Goal: Browse casually

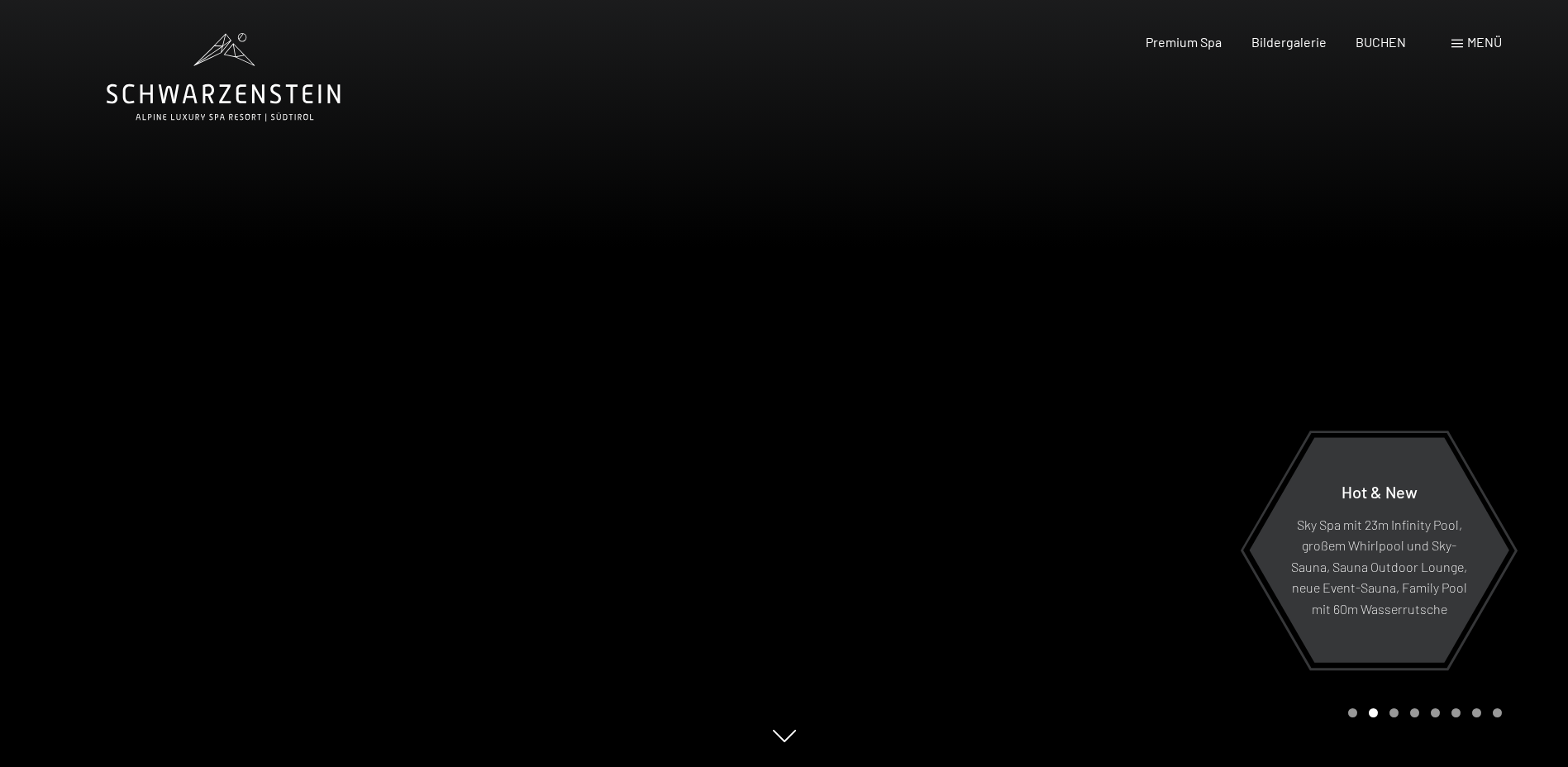
click at [811, 389] on div at bounding box center [1177, 384] width 784 height 767
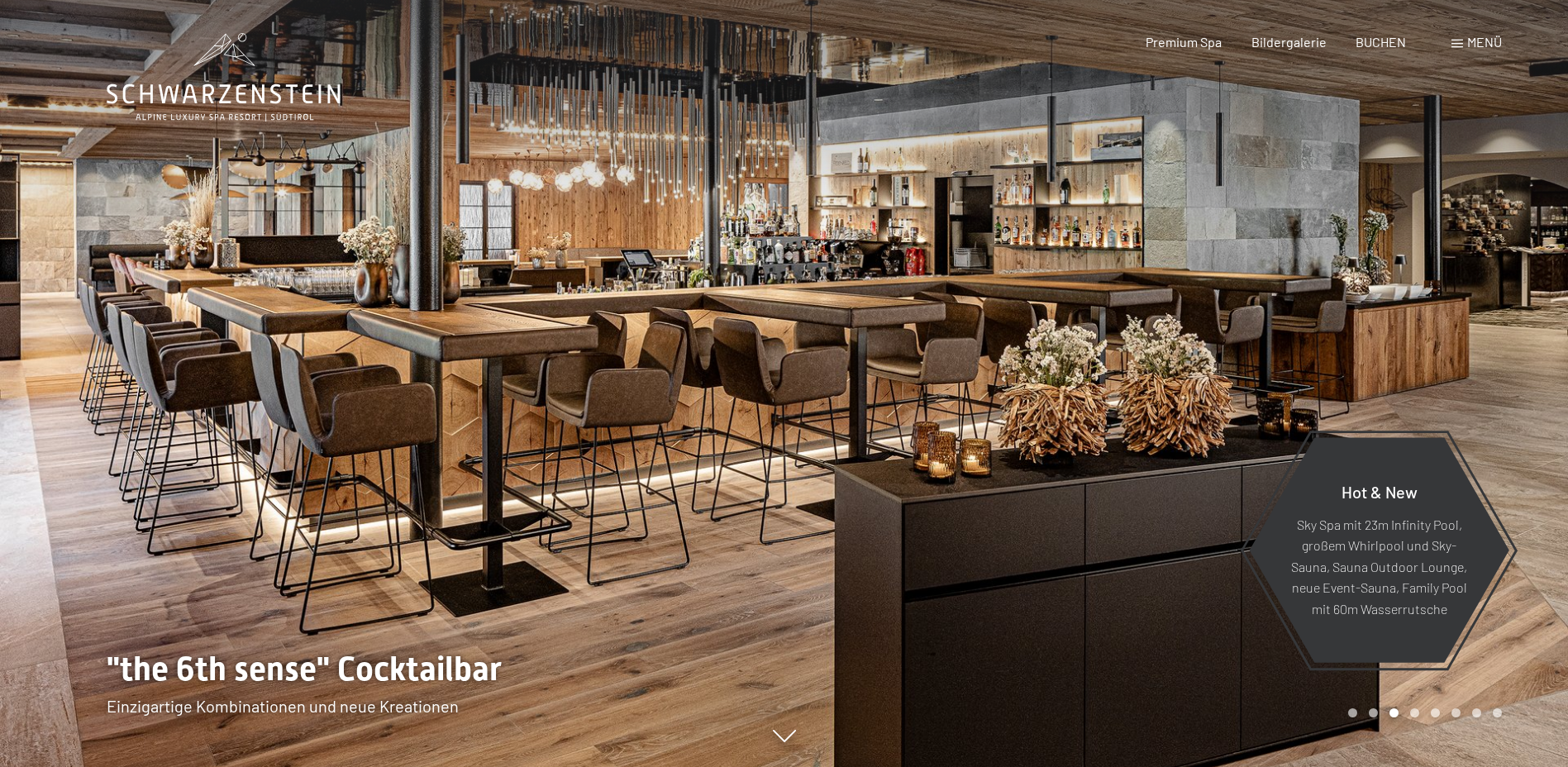
click at [693, 395] on div at bounding box center [392, 384] width 784 height 767
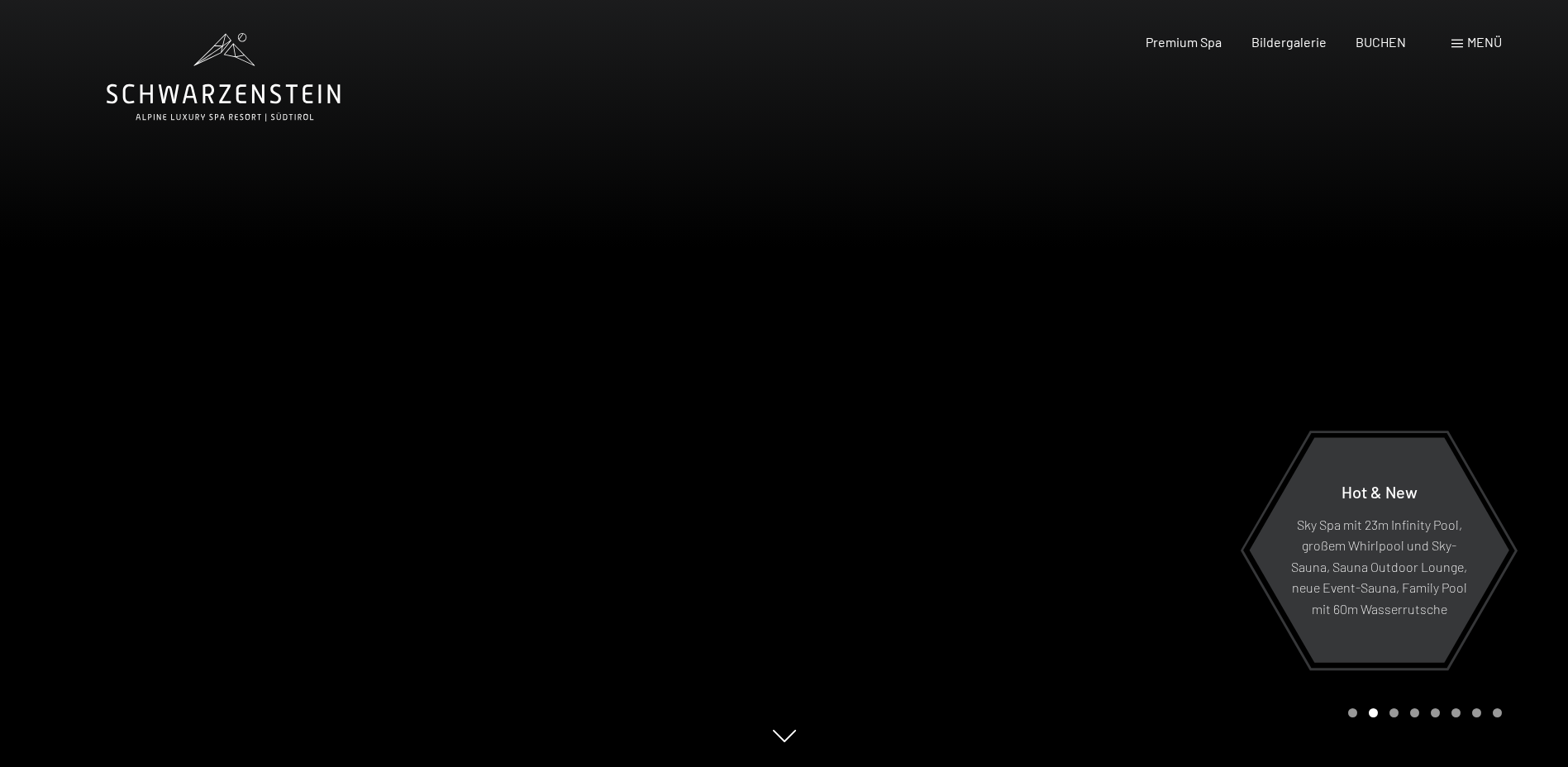
click at [693, 395] on div at bounding box center [392, 384] width 784 height 767
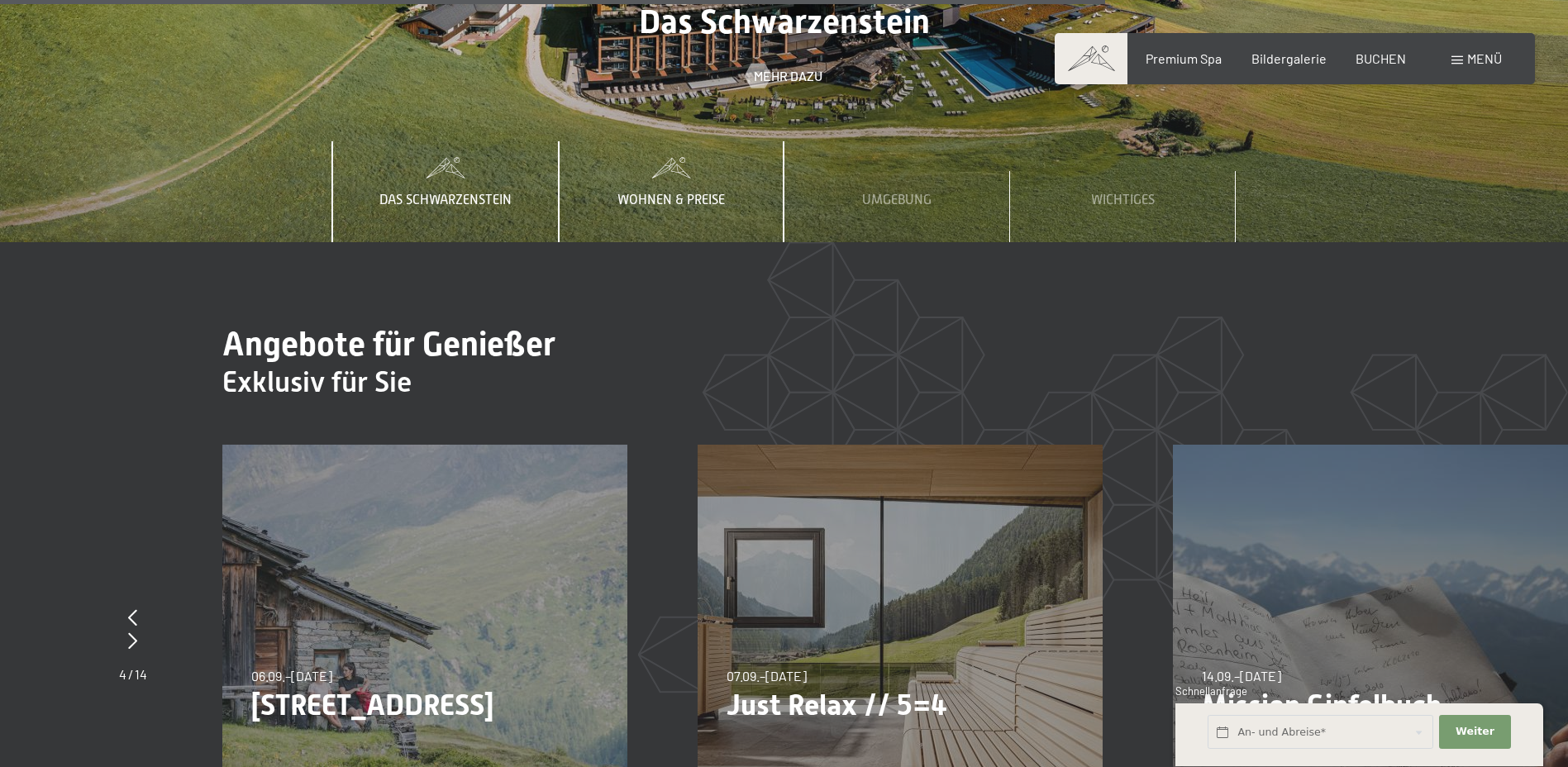
scroll to position [5923, 0]
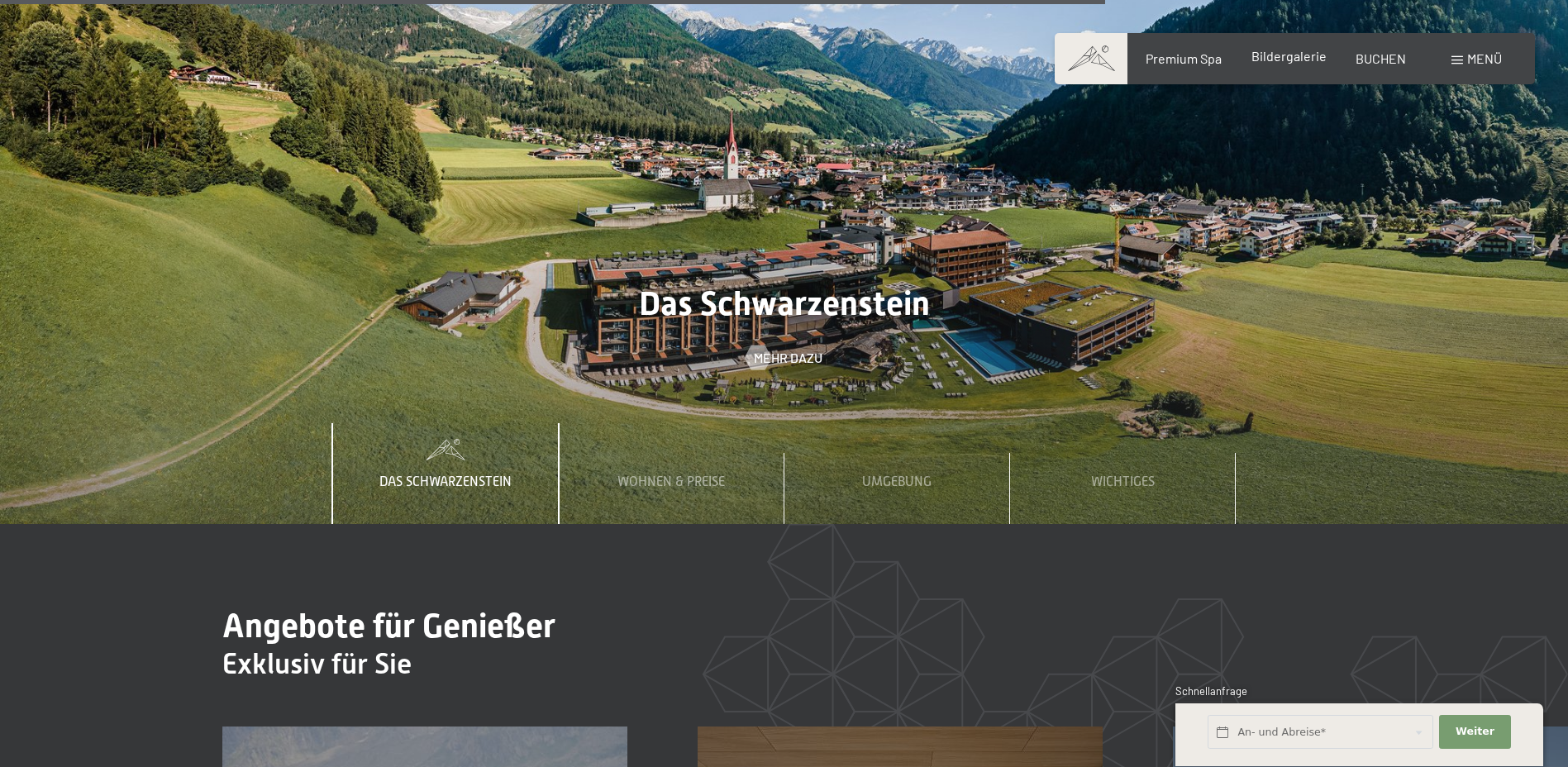
click at [1294, 62] on span "Bildergalerie" at bounding box center [1289, 56] width 75 height 16
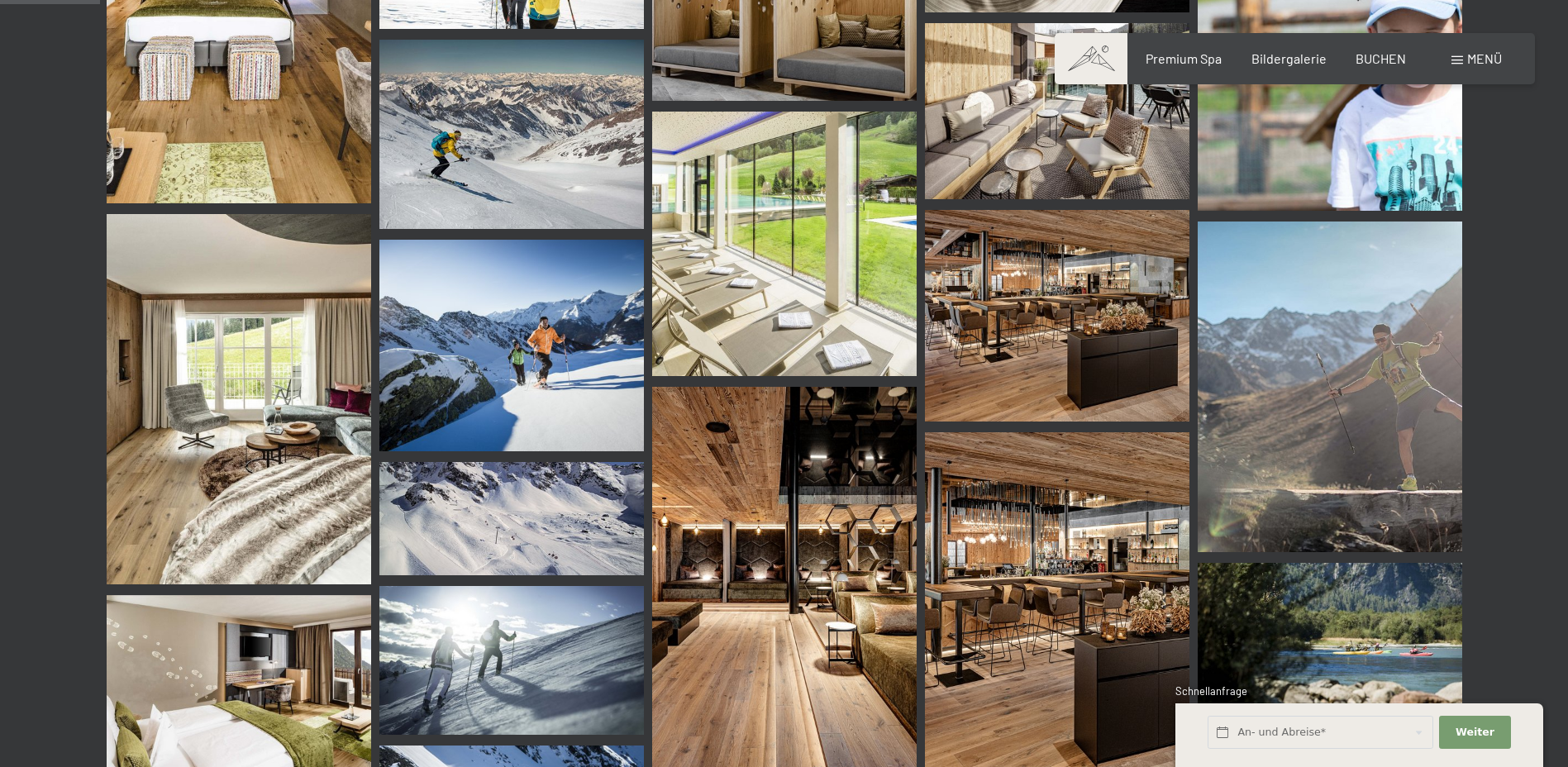
scroll to position [1488, 0]
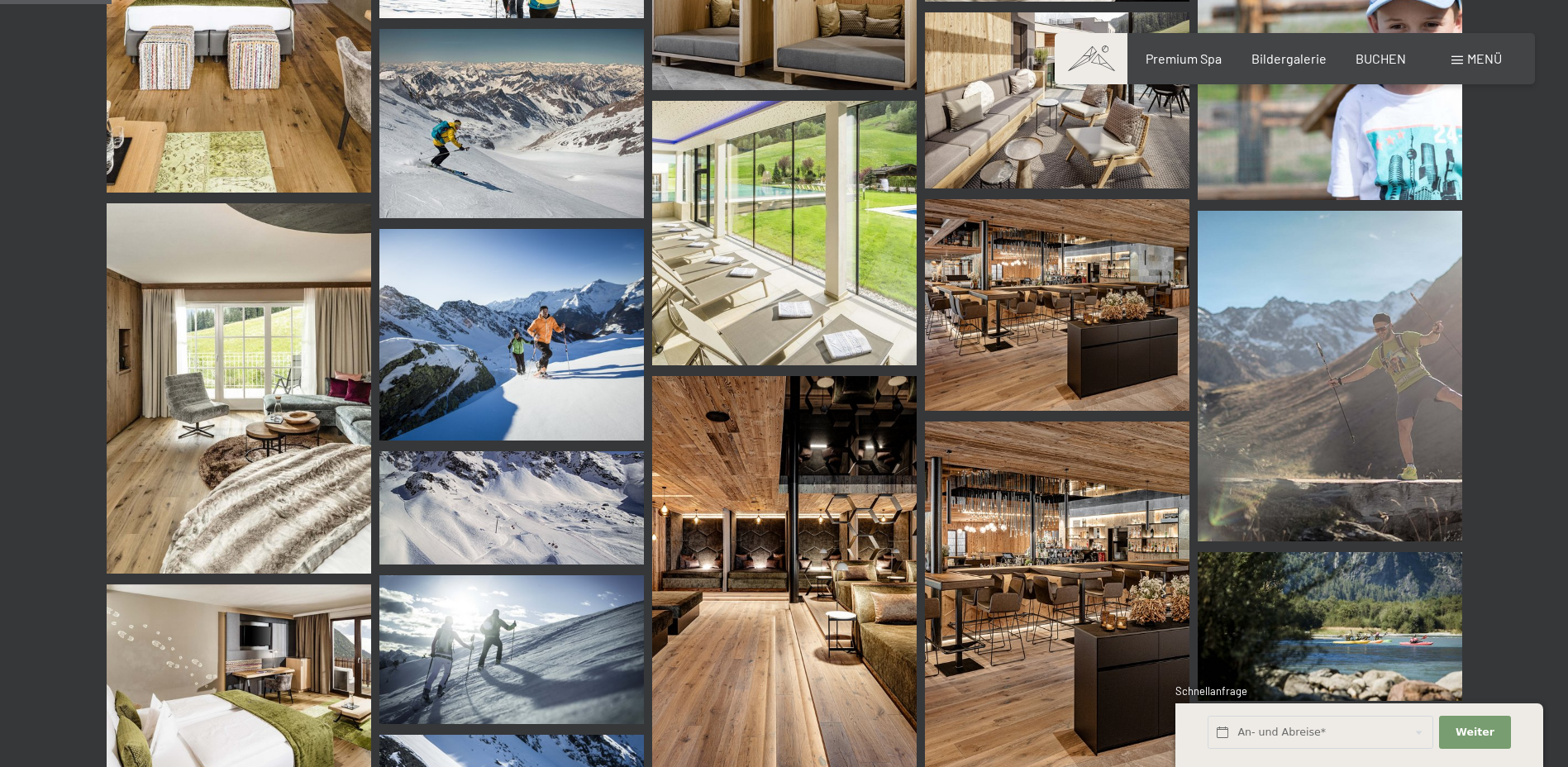
click at [731, 566] on img at bounding box center [784, 575] width 264 height 397
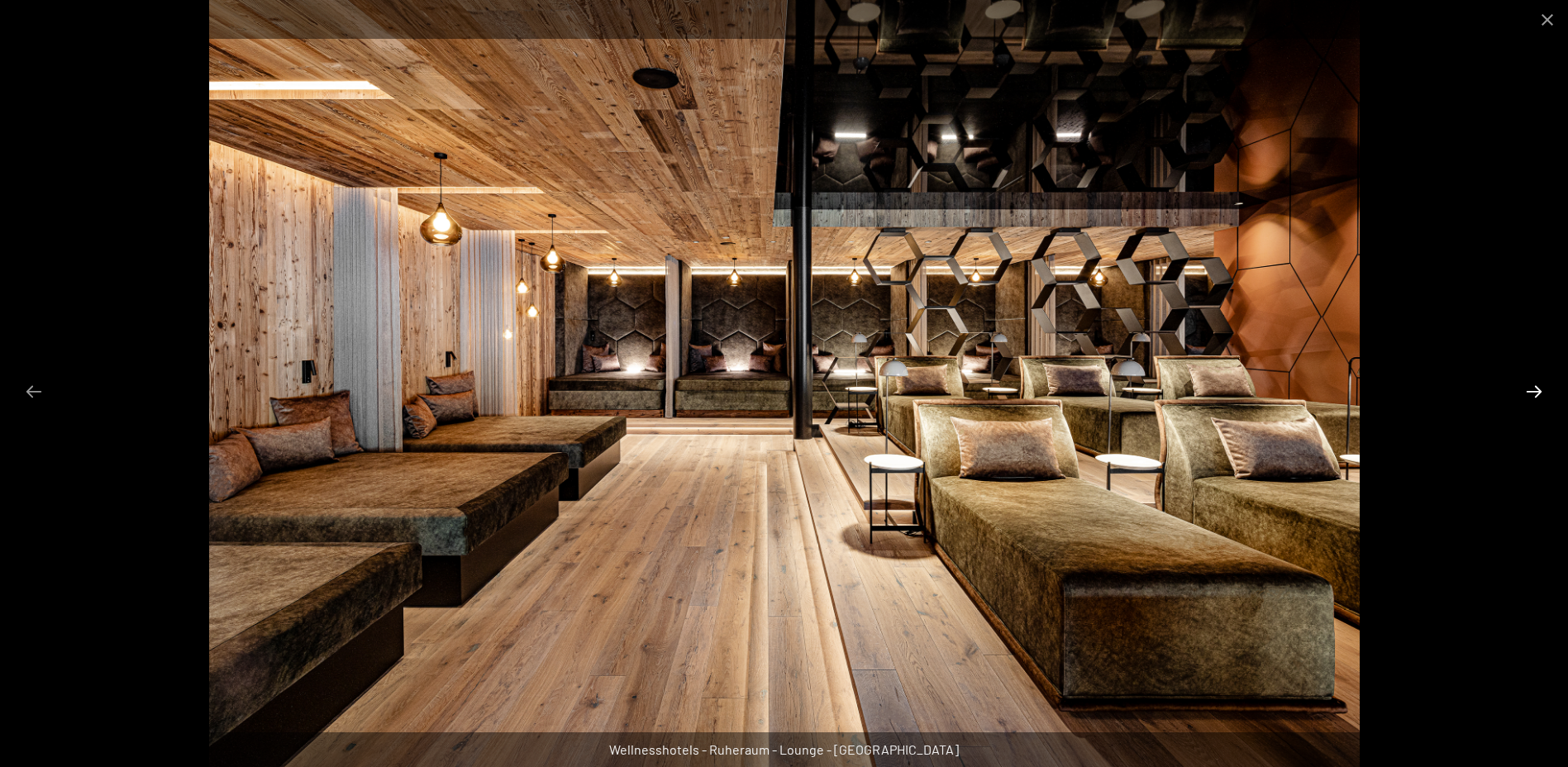
click at [1531, 391] on button "Next slide" at bounding box center [1533, 391] width 35 height 32
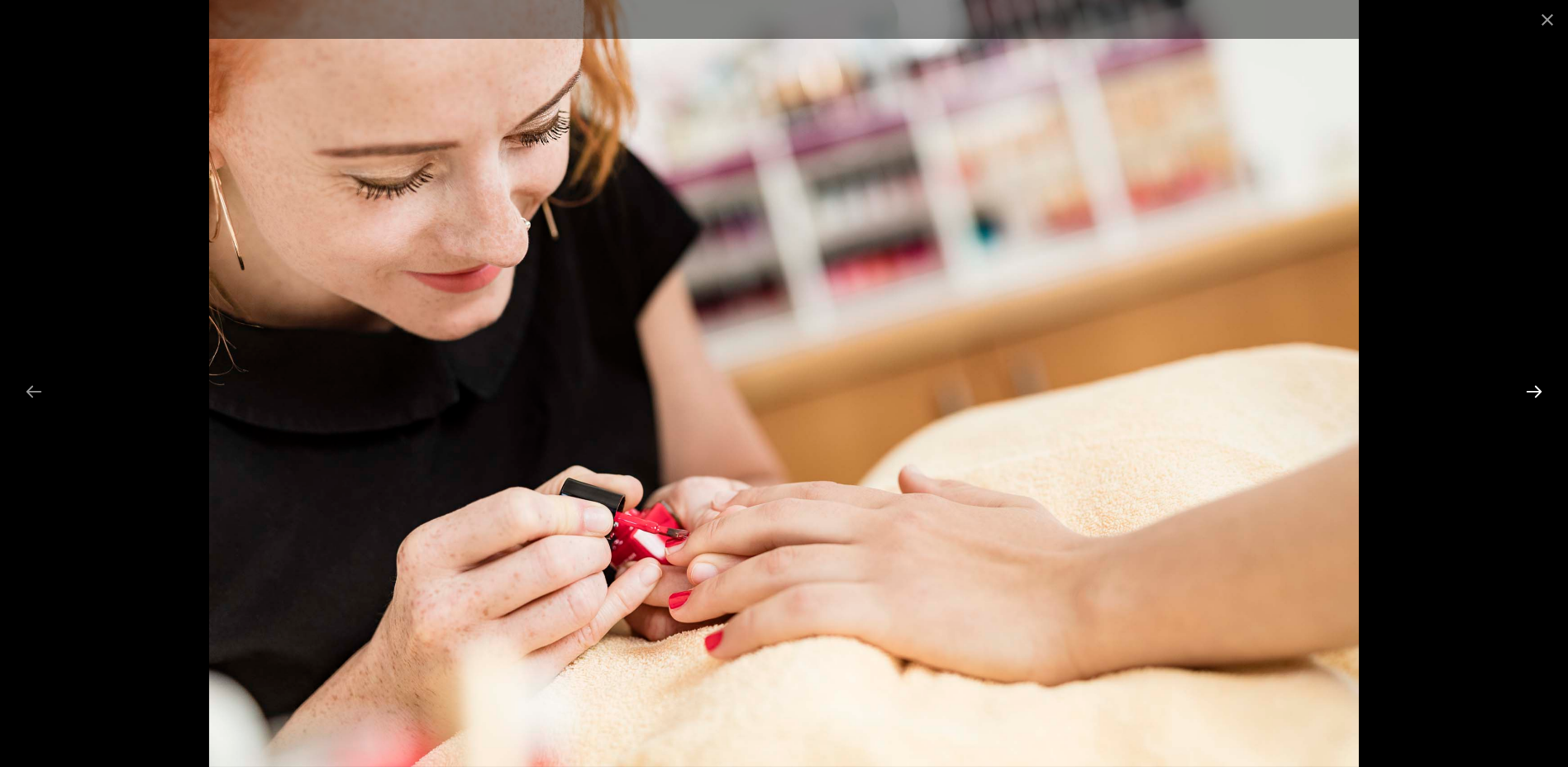
click at [1531, 391] on button "Next slide" at bounding box center [1533, 391] width 35 height 32
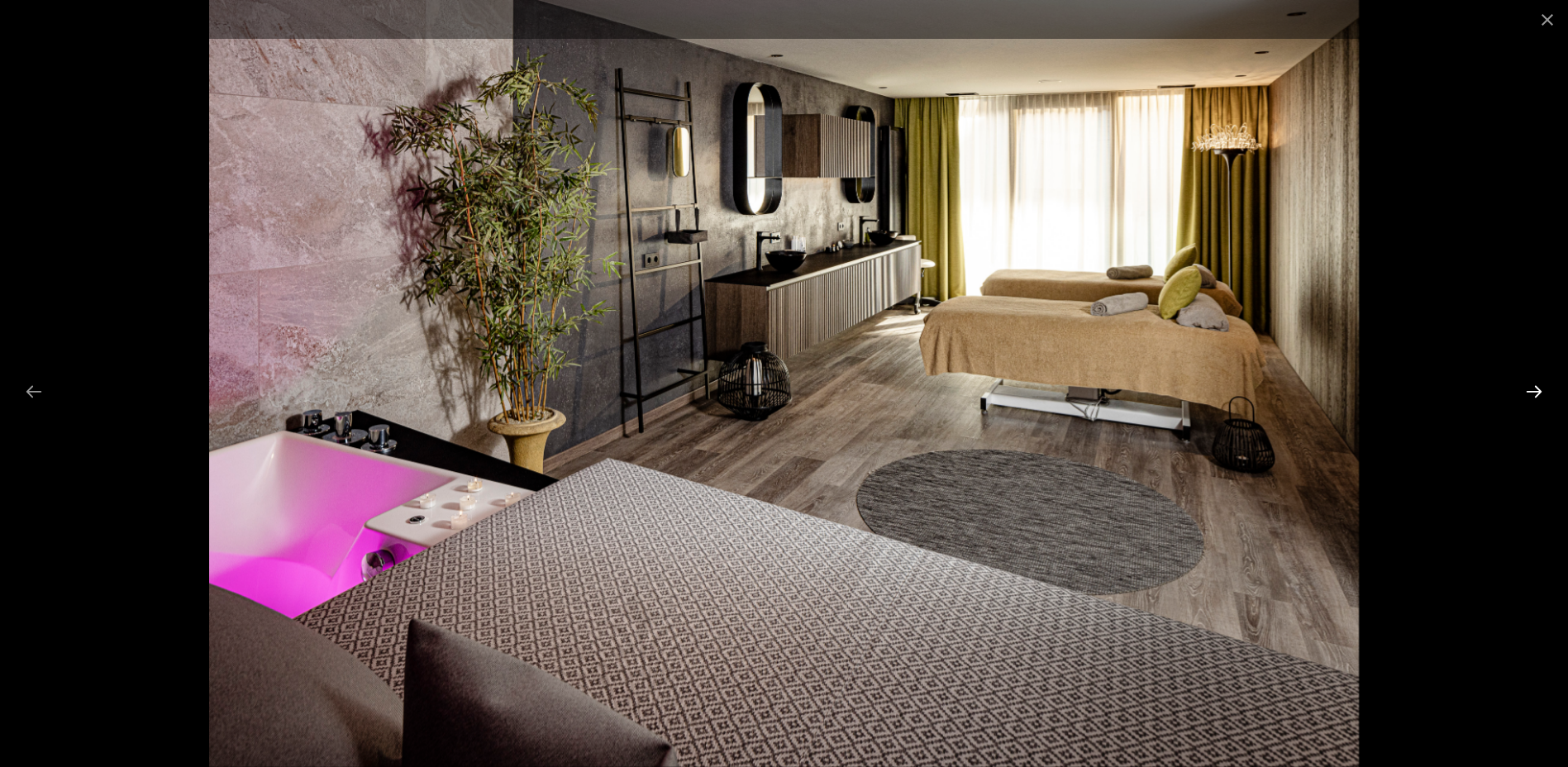
click at [1531, 391] on button "Next slide" at bounding box center [1533, 391] width 35 height 32
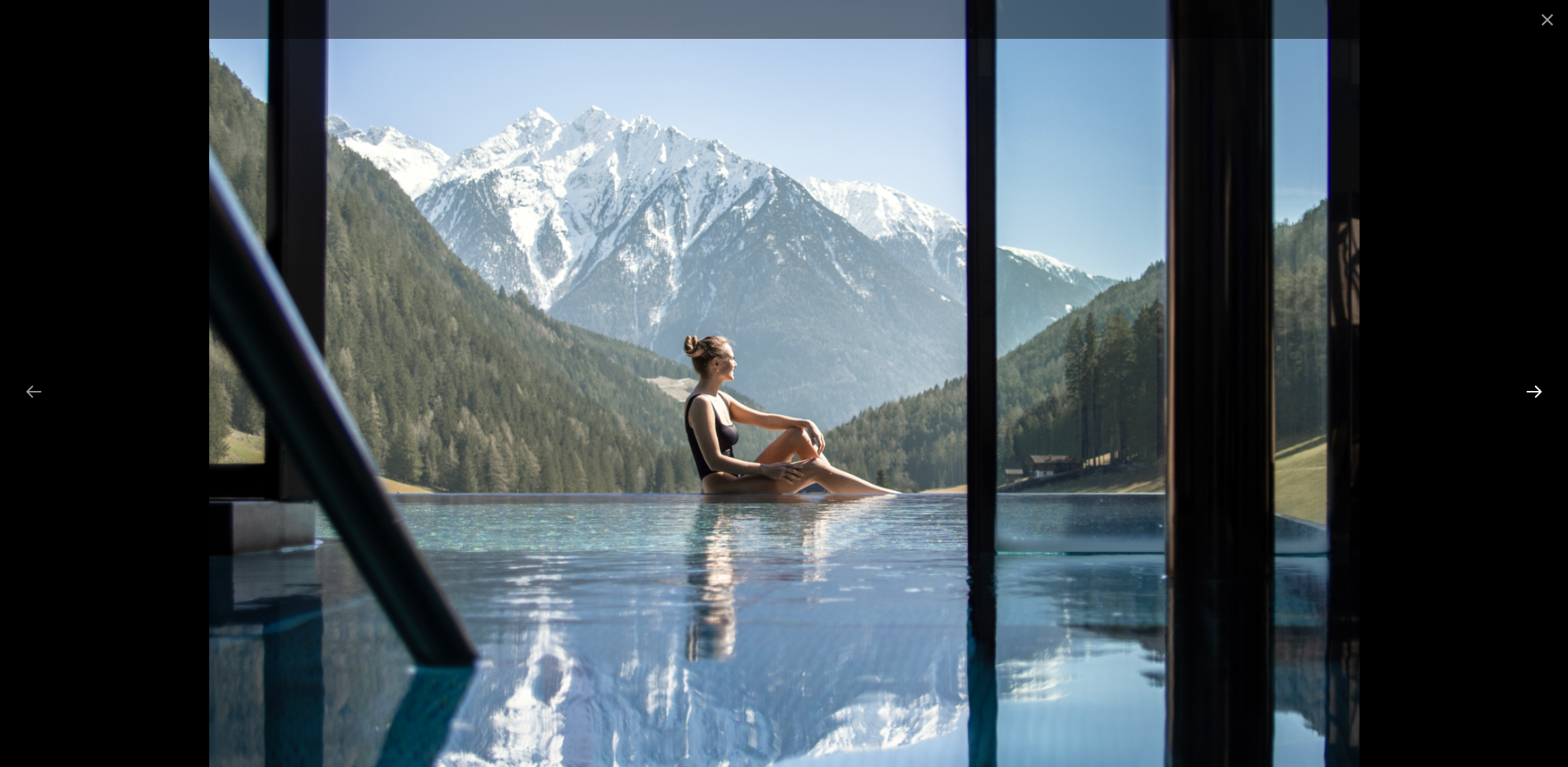
click at [1531, 391] on button "Next slide" at bounding box center [1533, 391] width 35 height 32
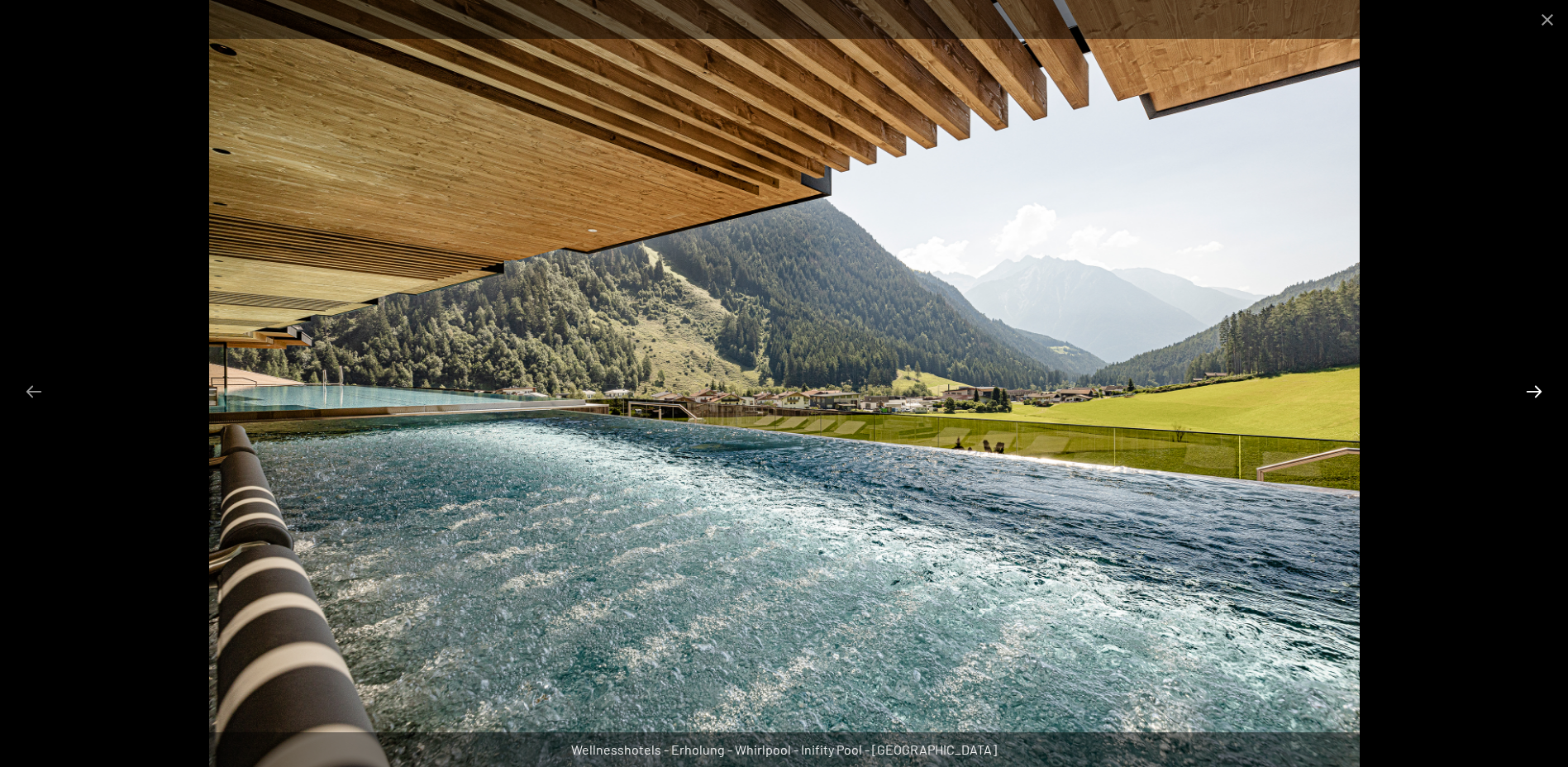
click at [1531, 391] on button "Next slide" at bounding box center [1533, 391] width 35 height 32
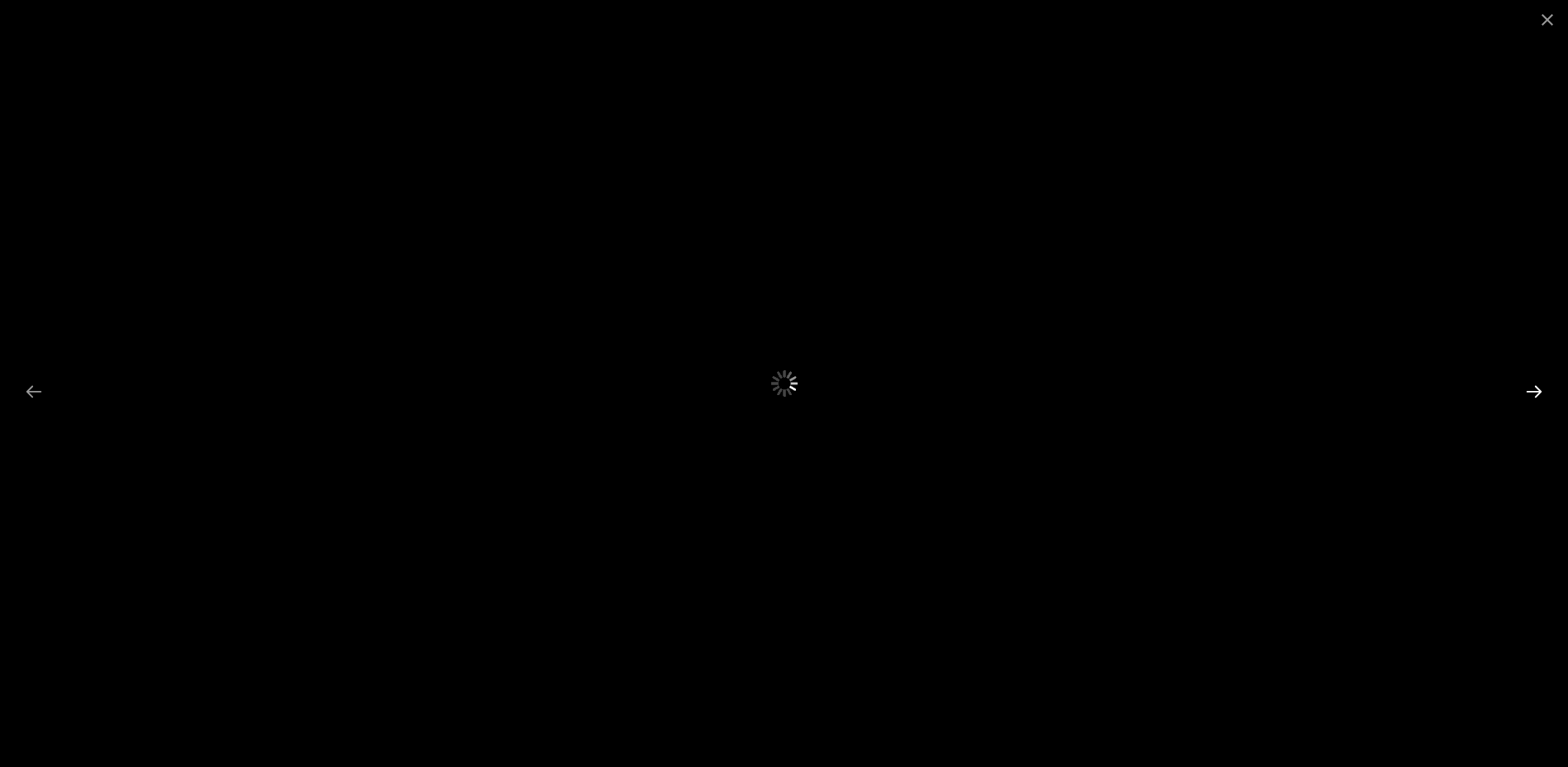
click at [1531, 391] on button "Next slide" at bounding box center [1533, 391] width 35 height 32
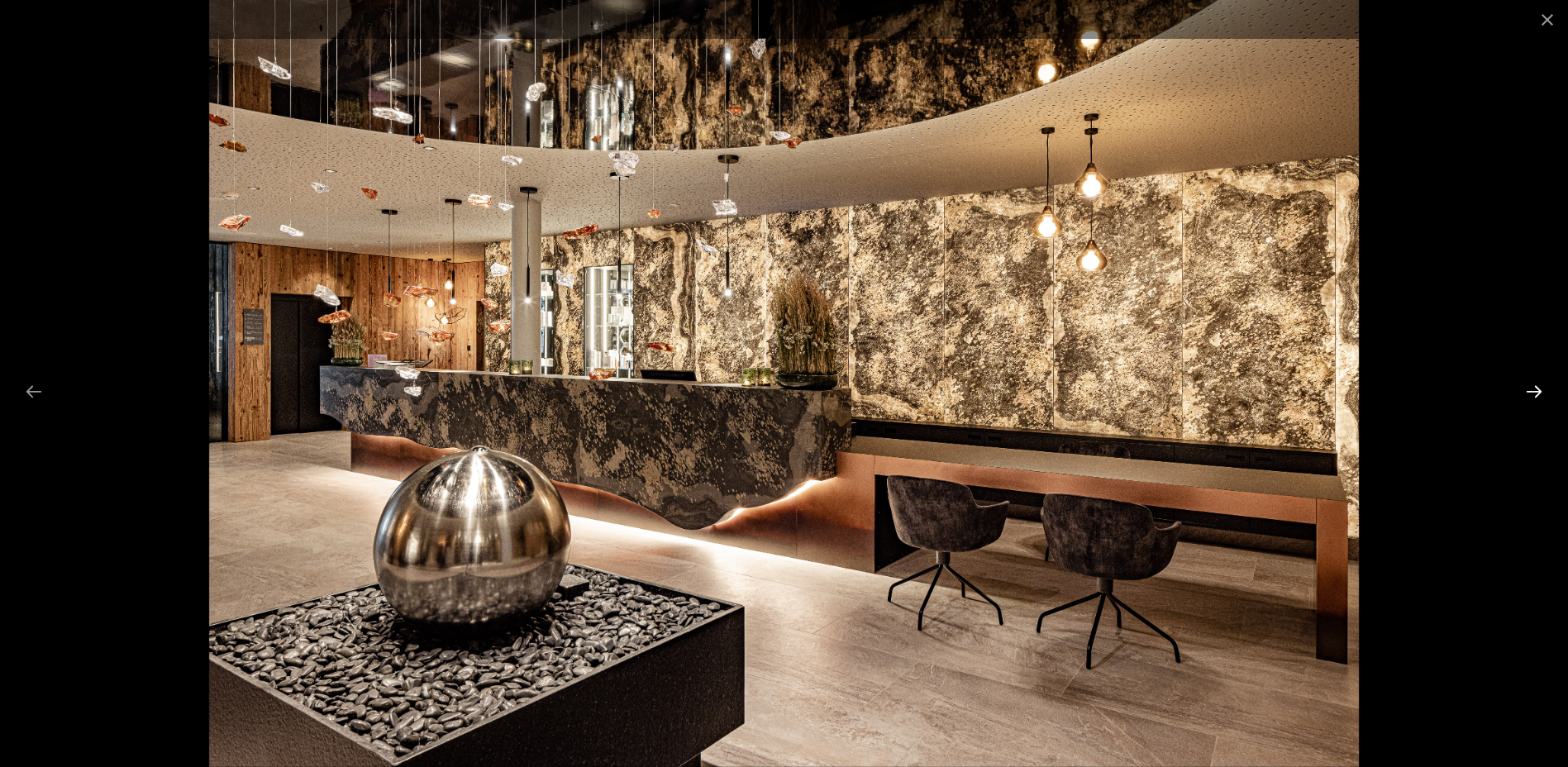
click at [1531, 391] on button "Next slide" at bounding box center [1533, 391] width 35 height 32
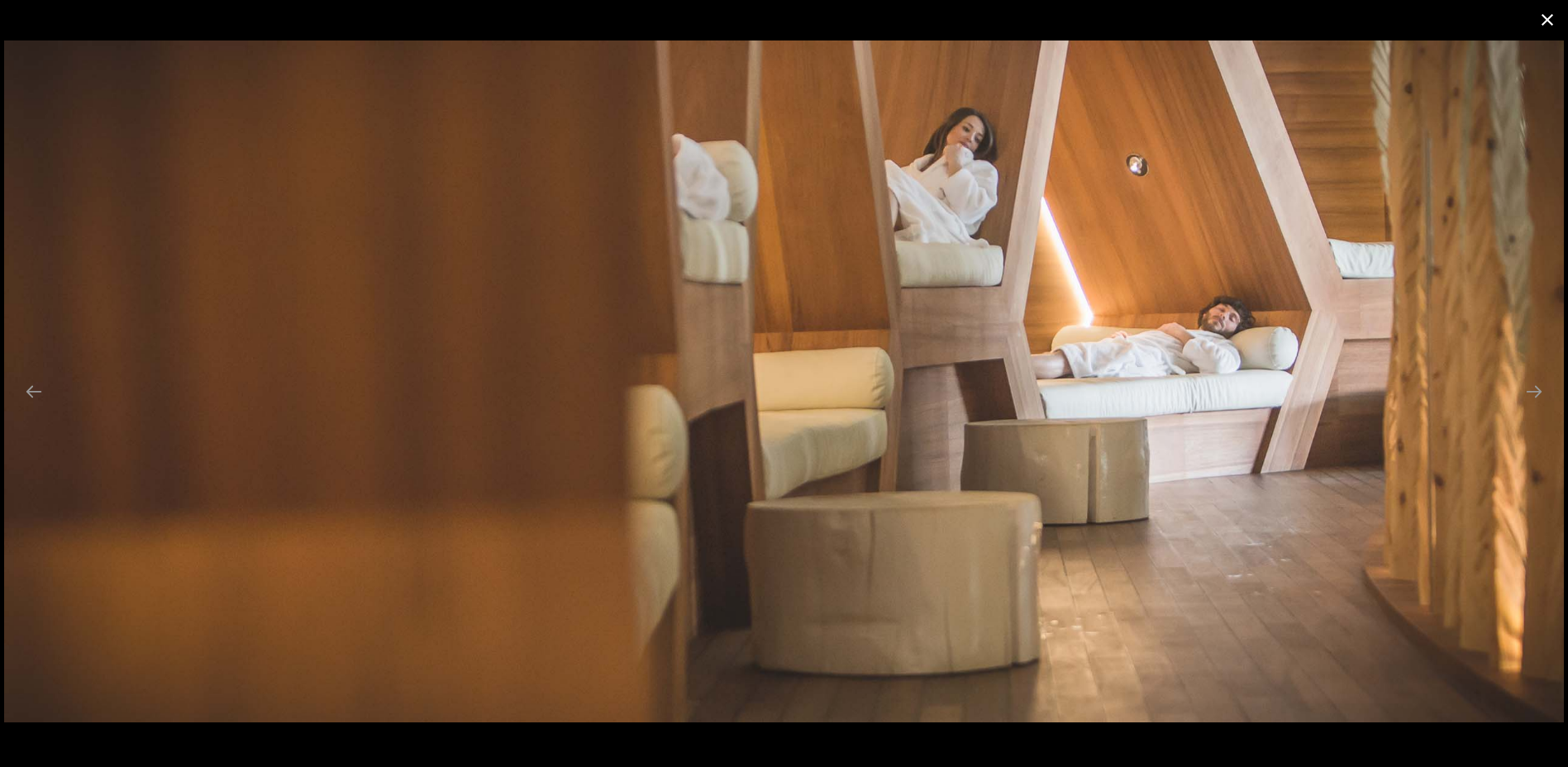
click at [1548, 23] on button "Close gallery" at bounding box center [1547, 19] width 42 height 39
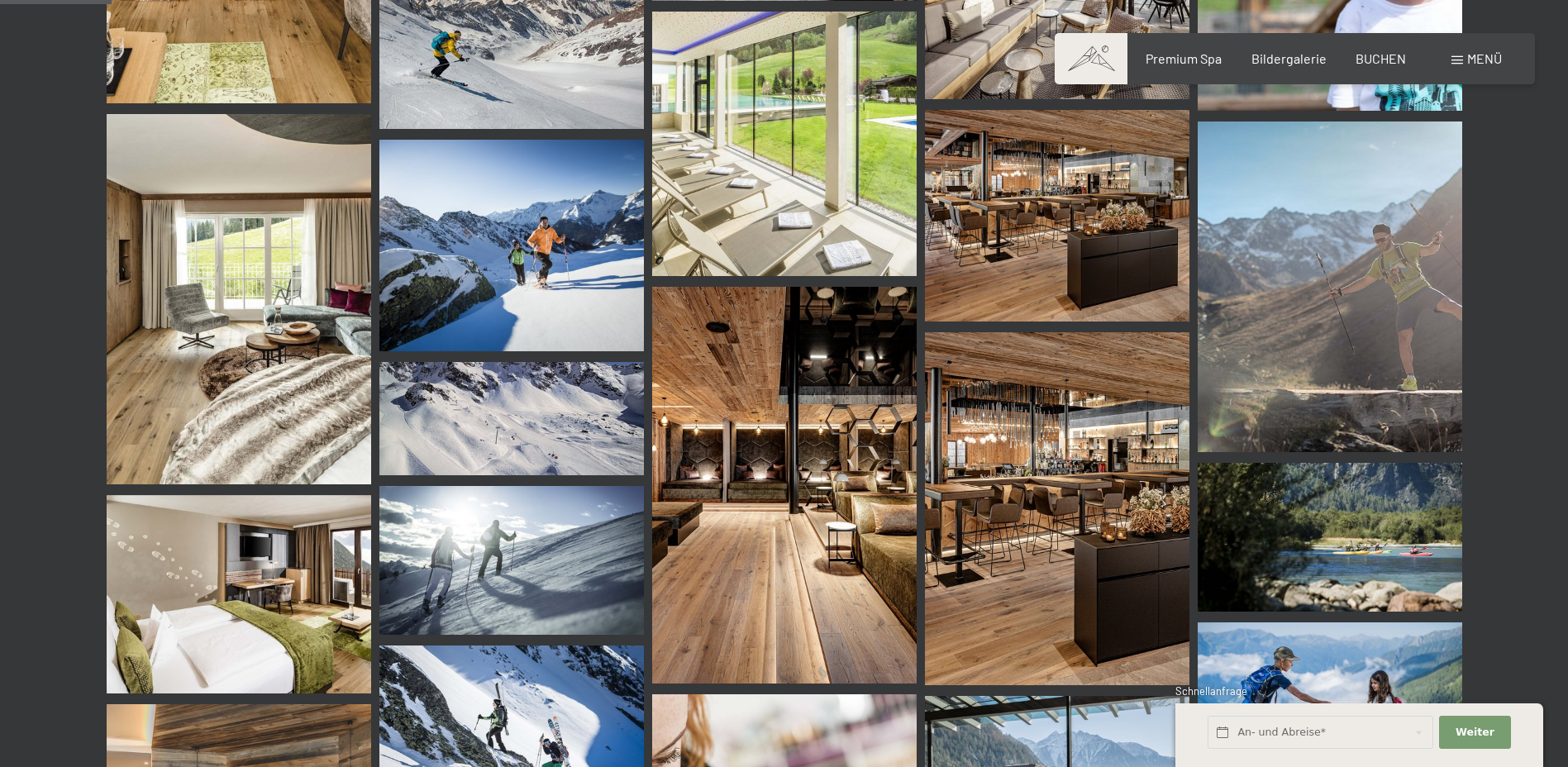
scroll to position [1985, 0]
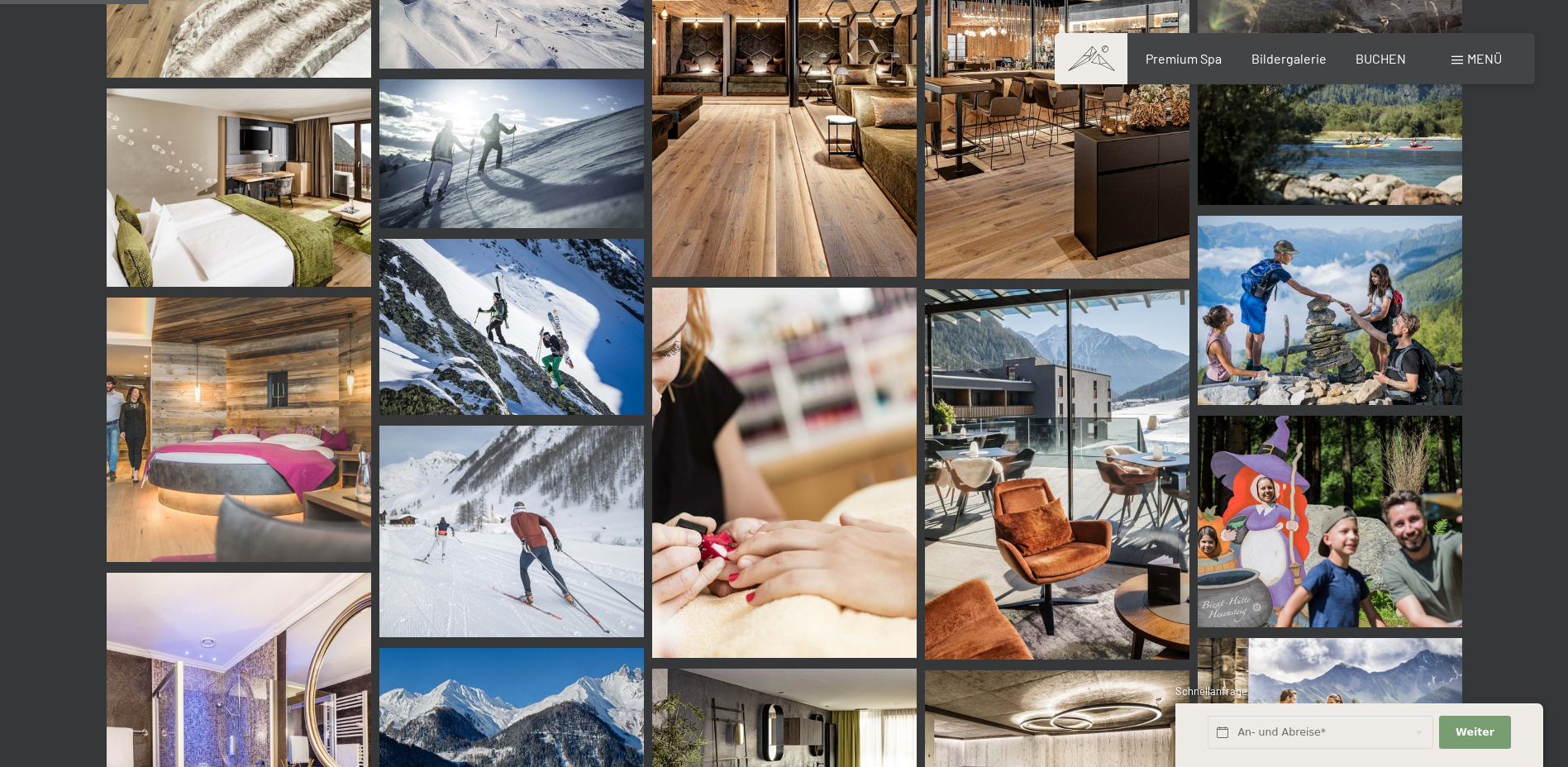
click at [244, 471] on img at bounding box center [238, 430] width 264 height 264
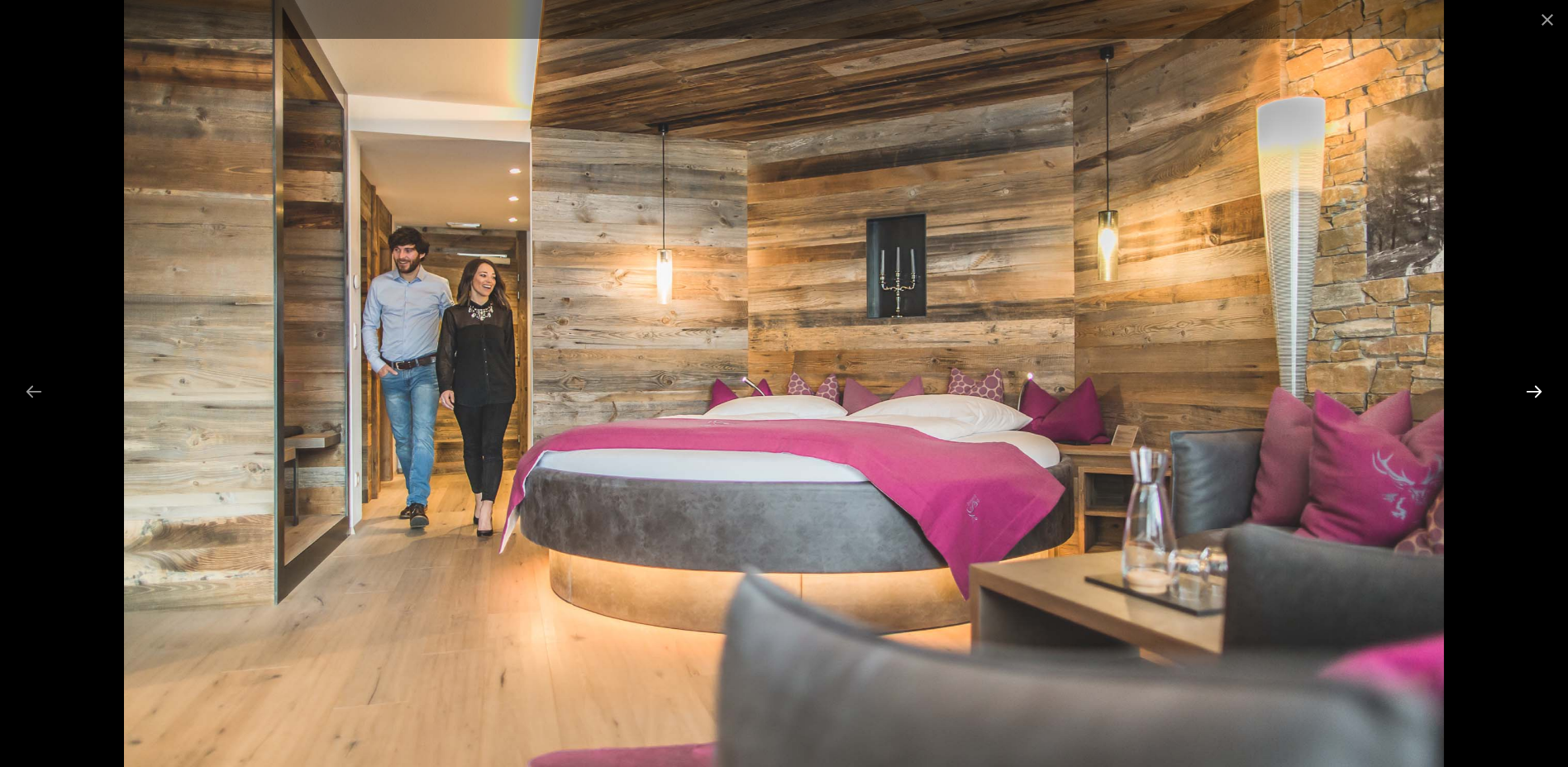
click at [1541, 394] on button "Next slide" at bounding box center [1533, 391] width 35 height 32
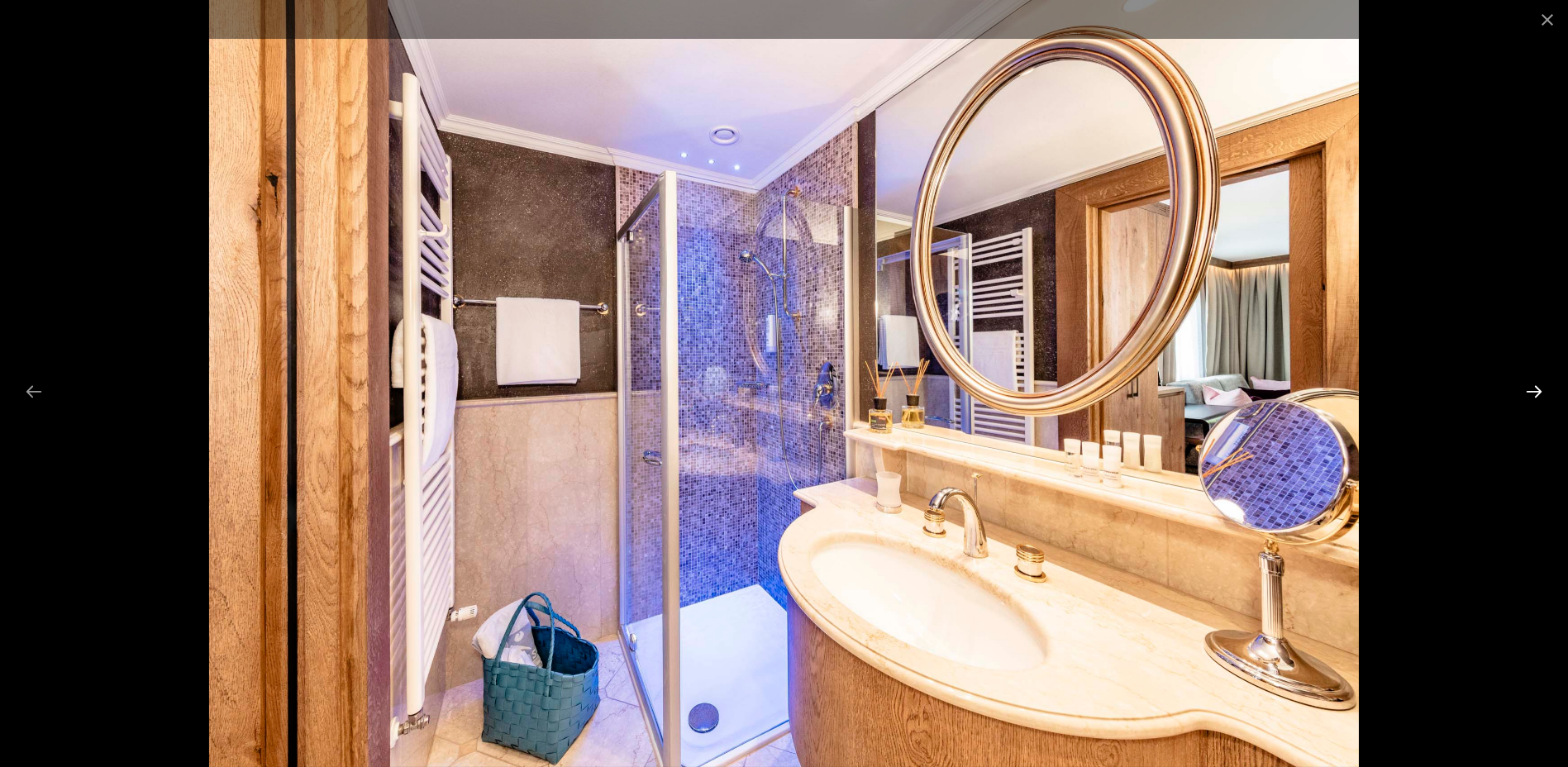
click at [1541, 394] on button "Next slide" at bounding box center [1533, 391] width 35 height 32
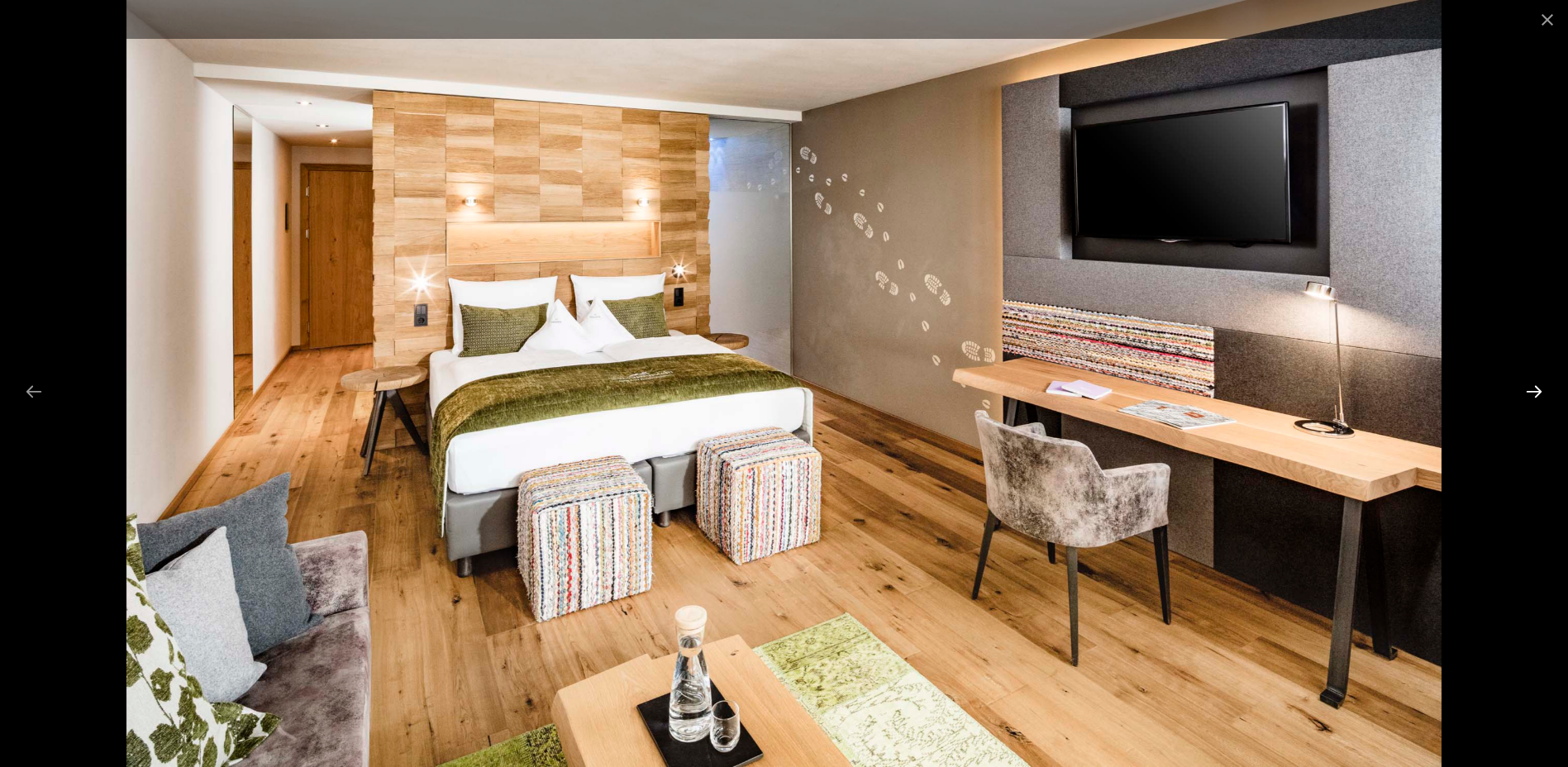
click at [1541, 394] on button "Next slide" at bounding box center [1533, 391] width 35 height 32
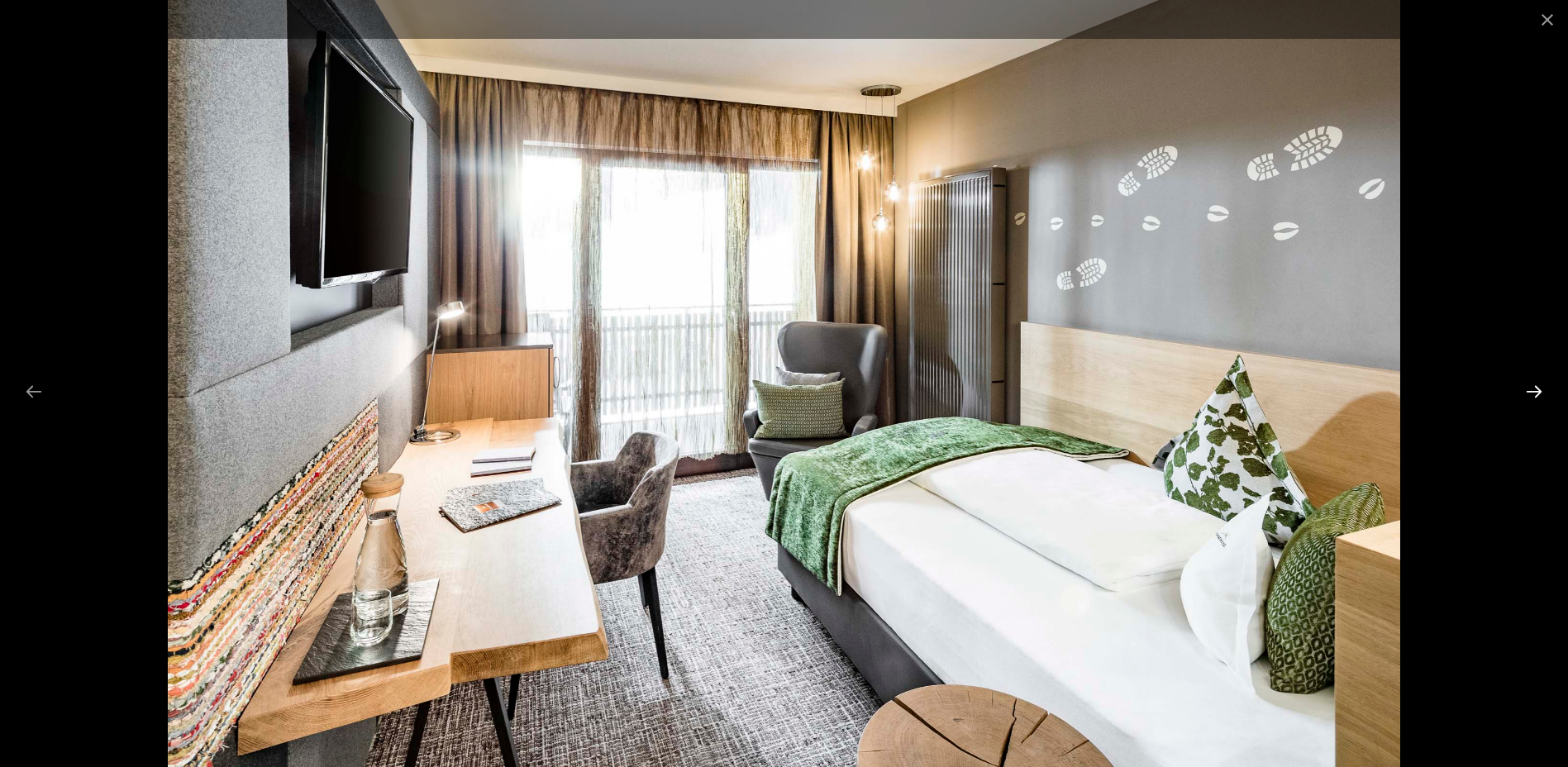
click at [1541, 394] on button "Next slide" at bounding box center [1533, 391] width 35 height 32
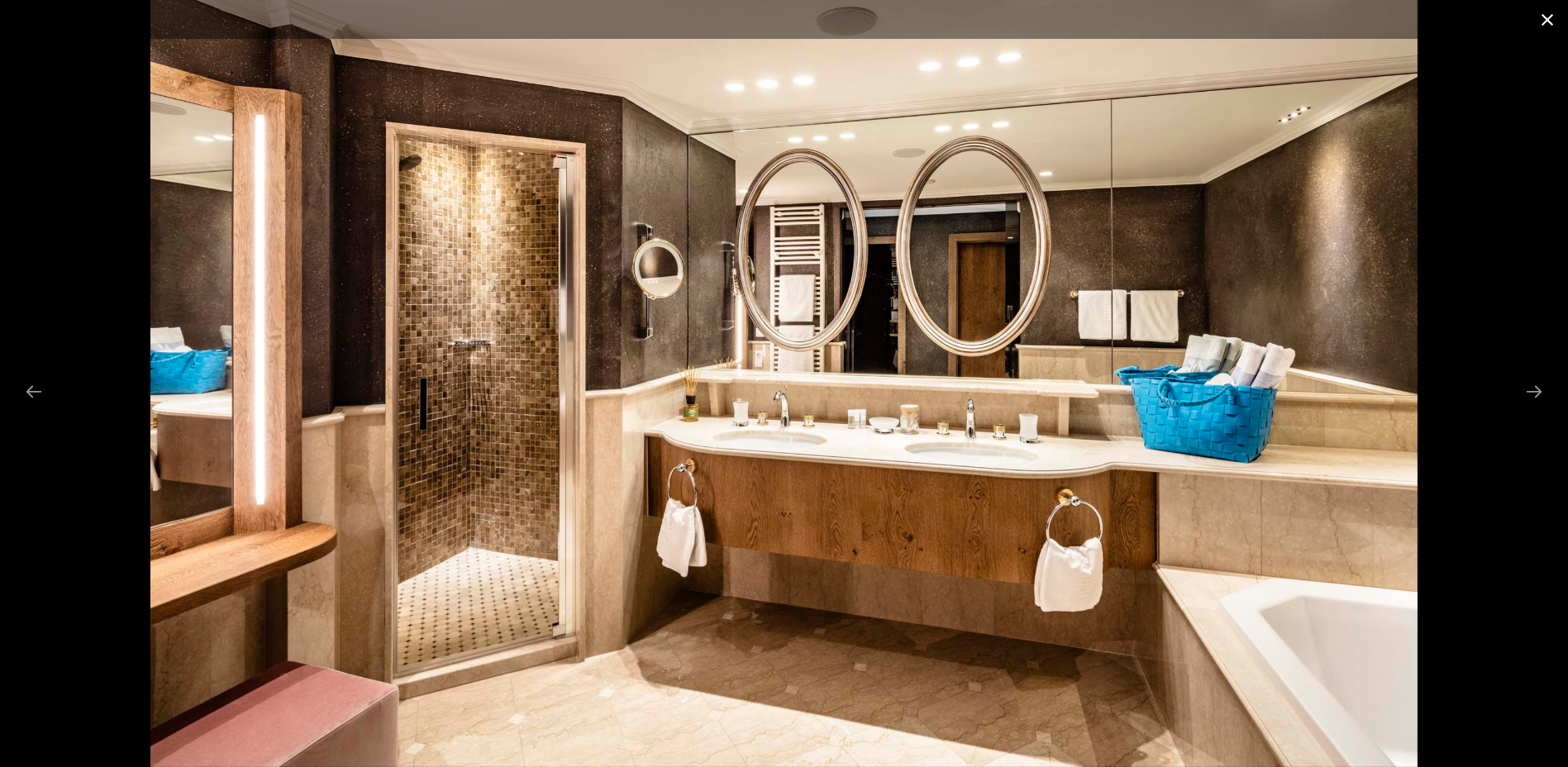
click at [1548, 15] on button "Close gallery" at bounding box center [1547, 19] width 42 height 39
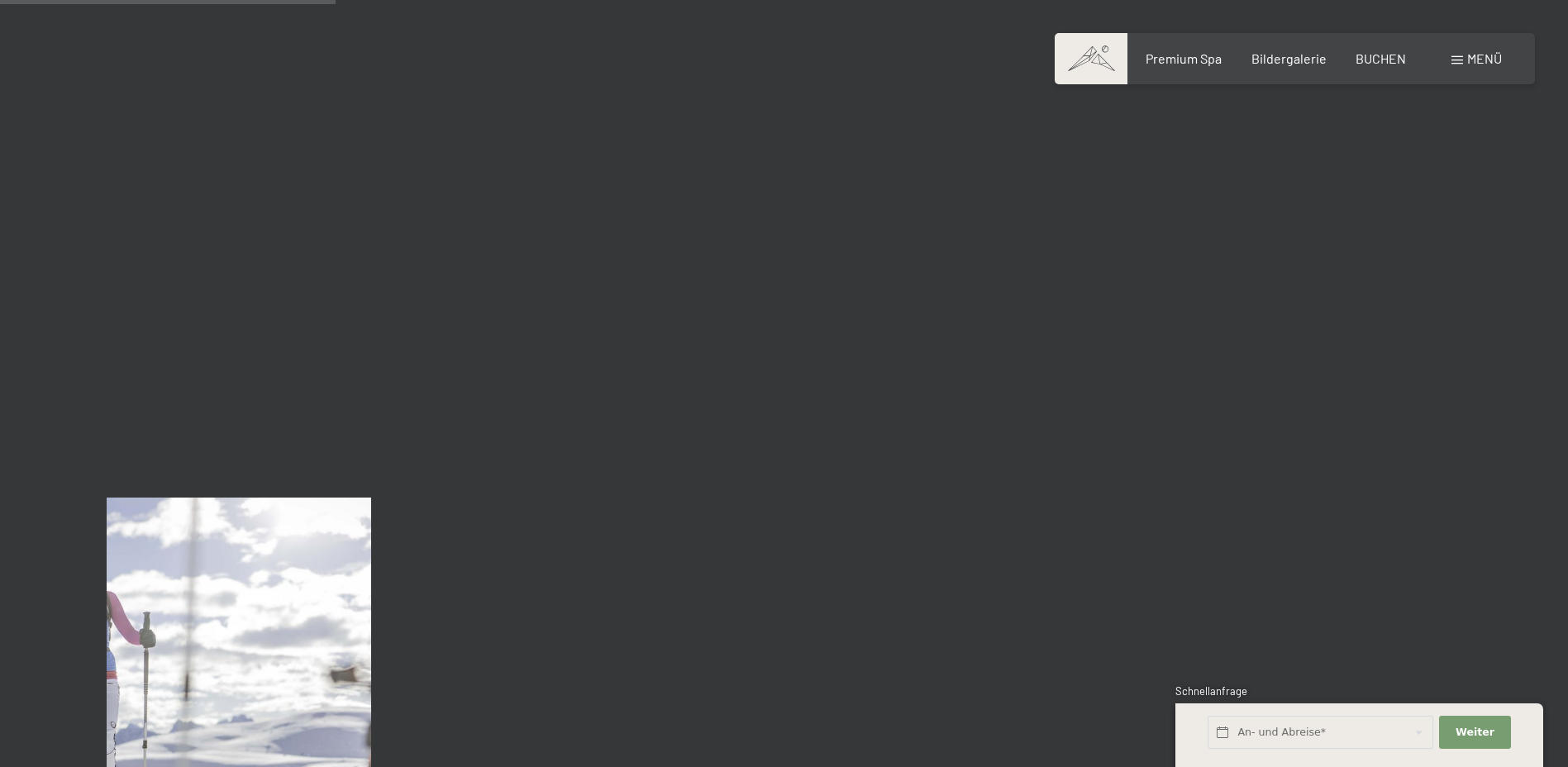
scroll to position [4879, 0]
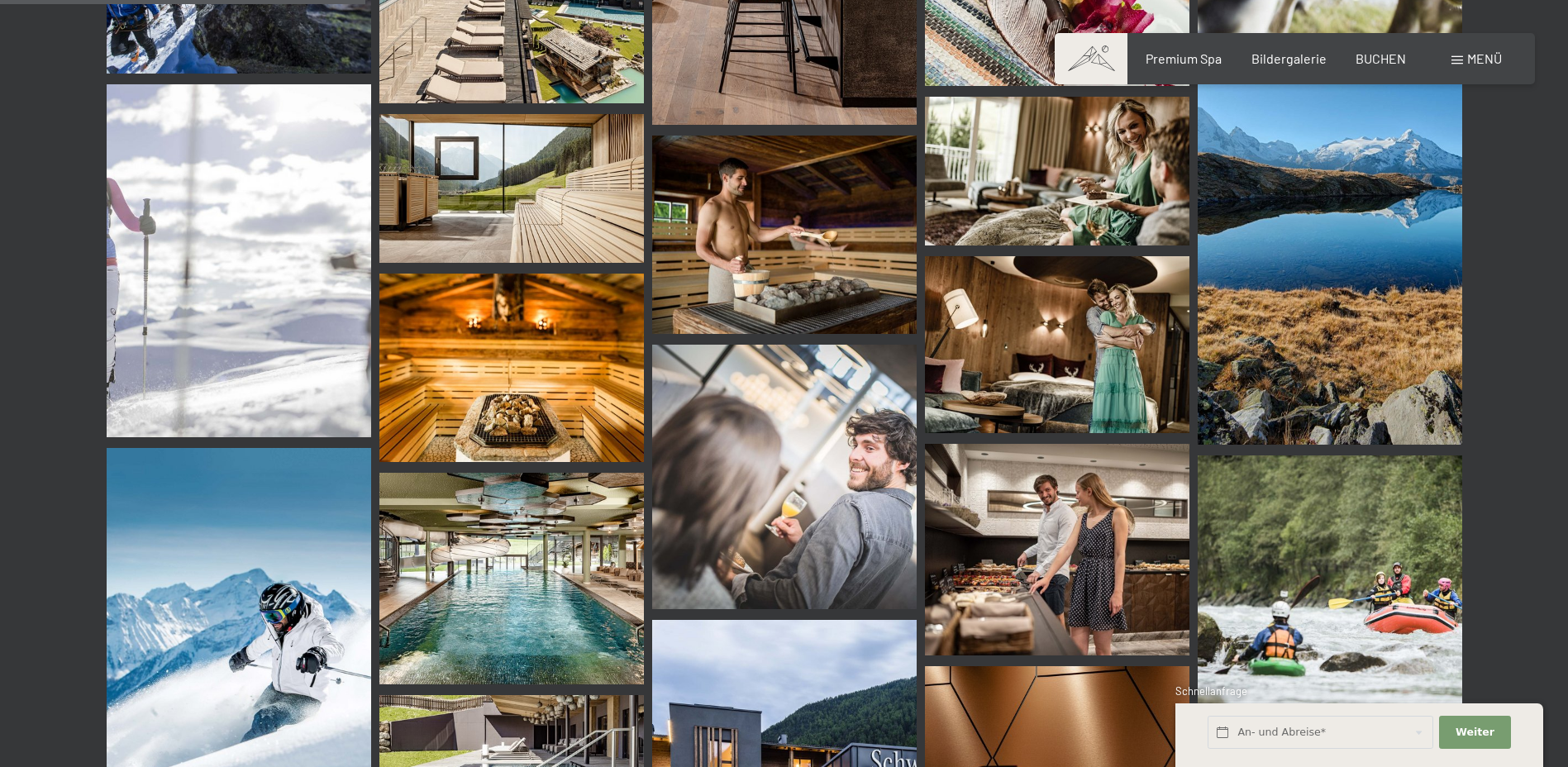
click at [520, 590] on img at bounding box center [511, 578] width 264 height 212
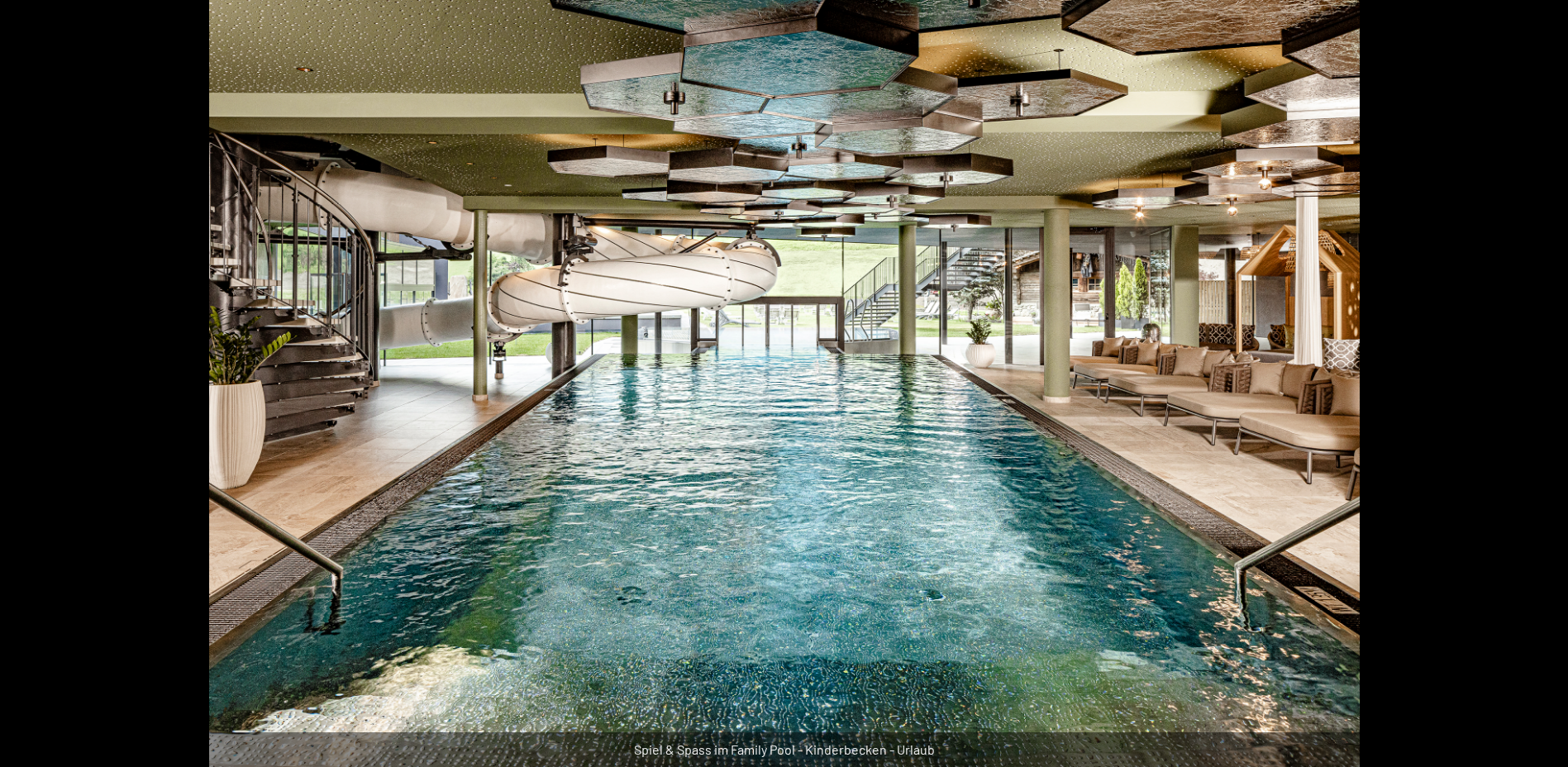
click at [1528, 387] on button "Next slide" at bounding box center [1542, 391] width 35 height 32
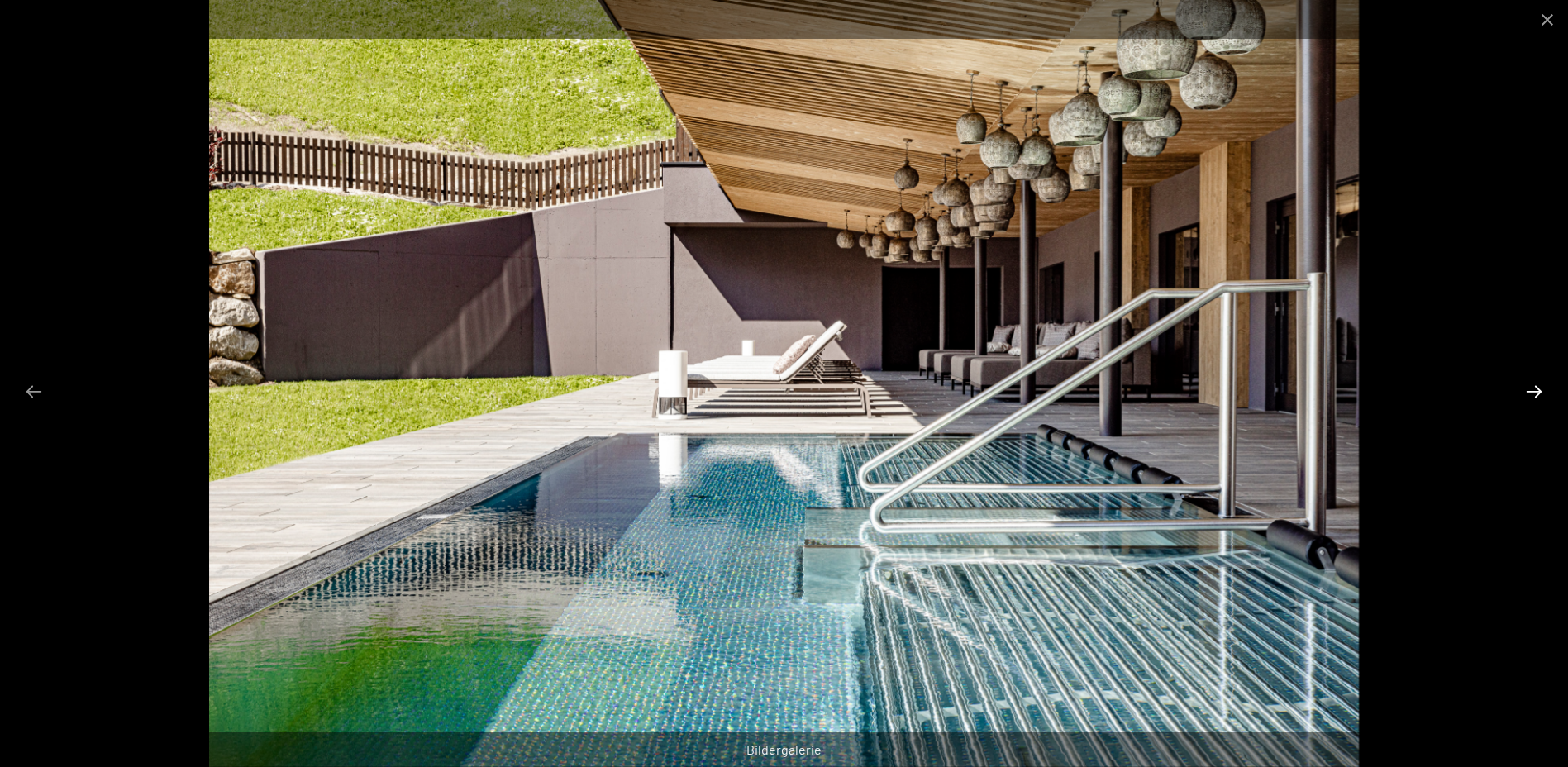
click at [1528, 387] on button "Next slide" at bounding box center [1533, 391] width 35 height 32
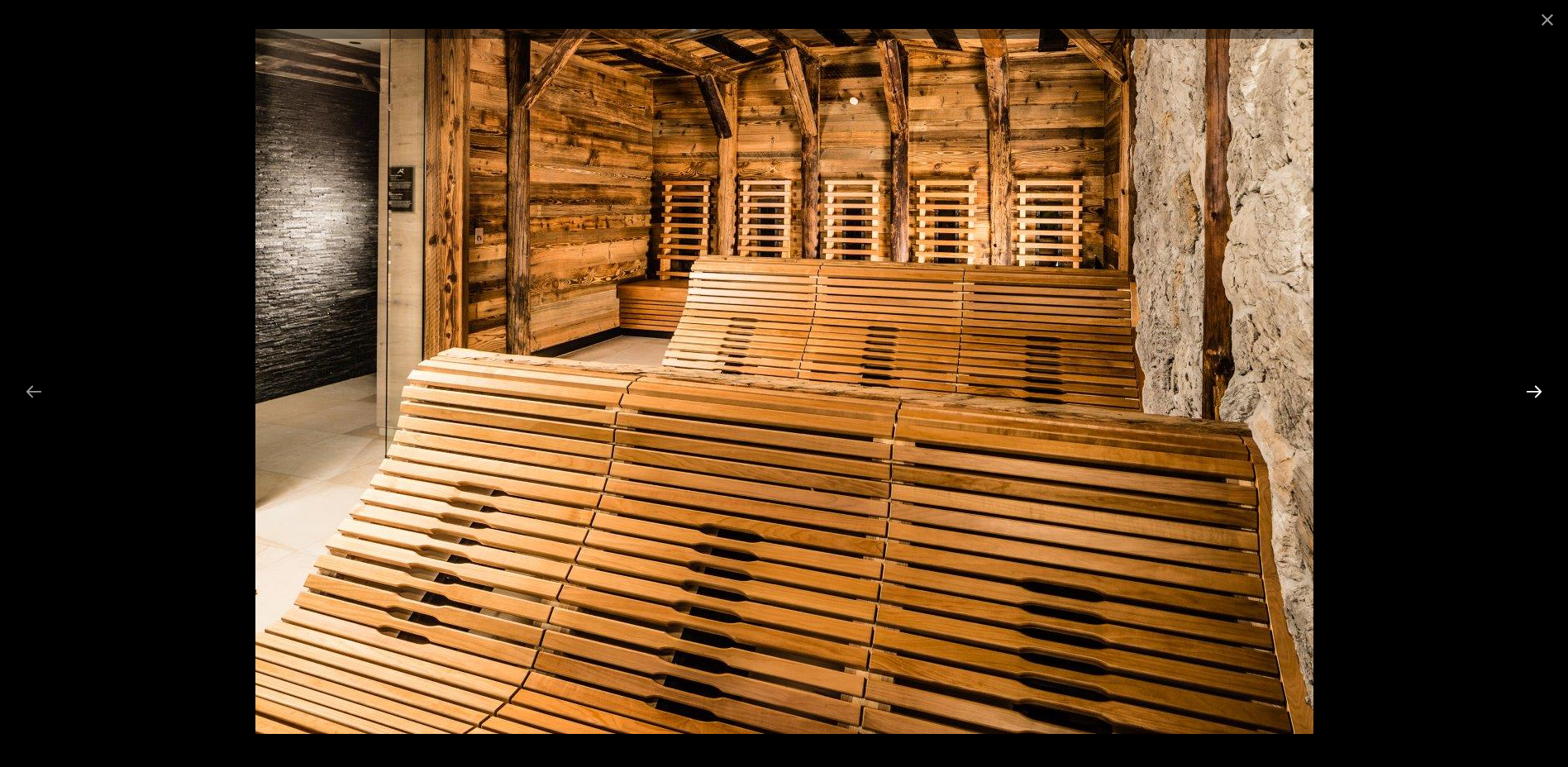
click at [1528, 387] on button "Next slide" at bounding box center [1533, 391] width 35 height 32
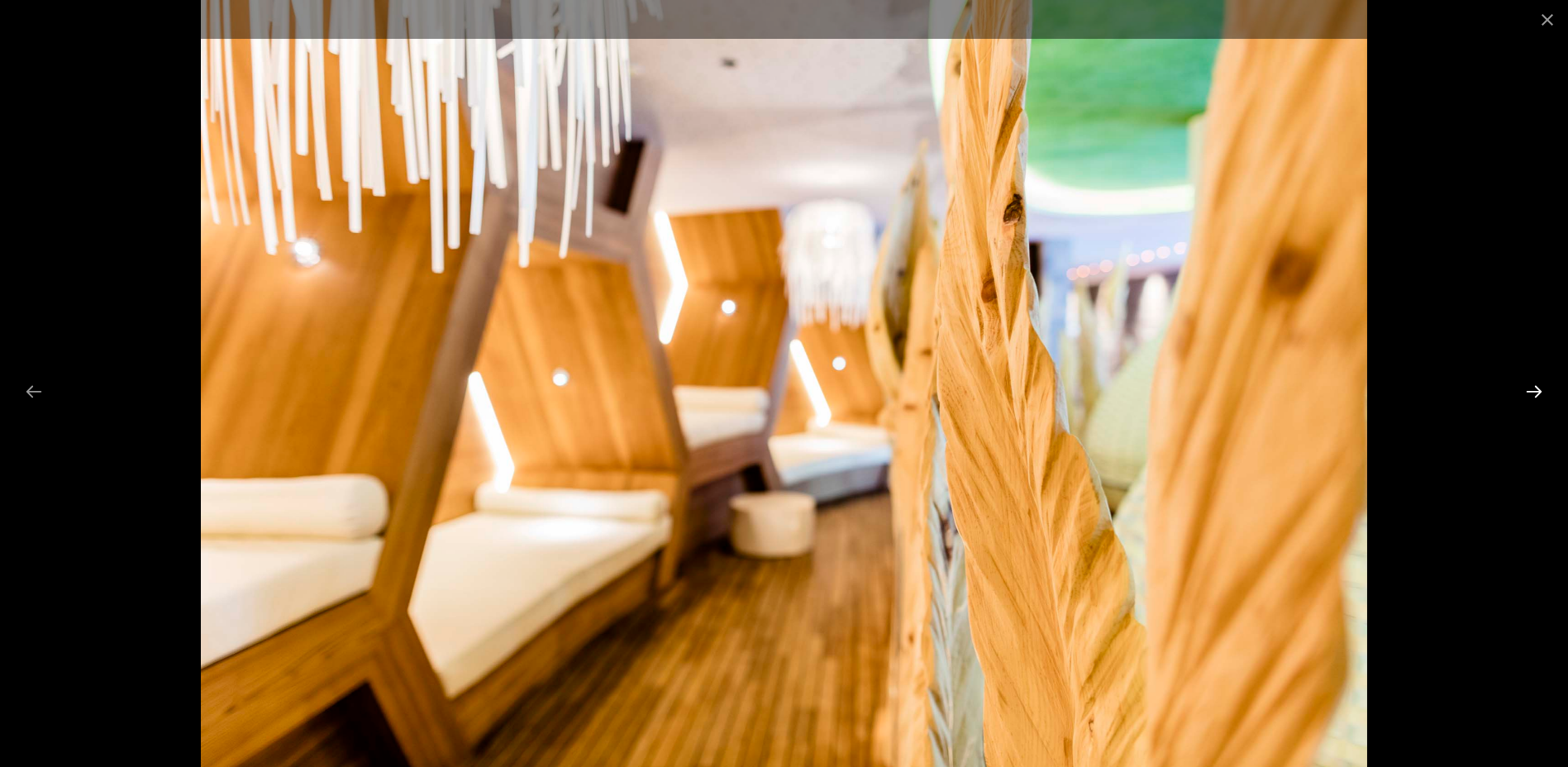
click at [1528, 387] on button "Next slide" at bounding box center [1533, 391] width 35 height 32
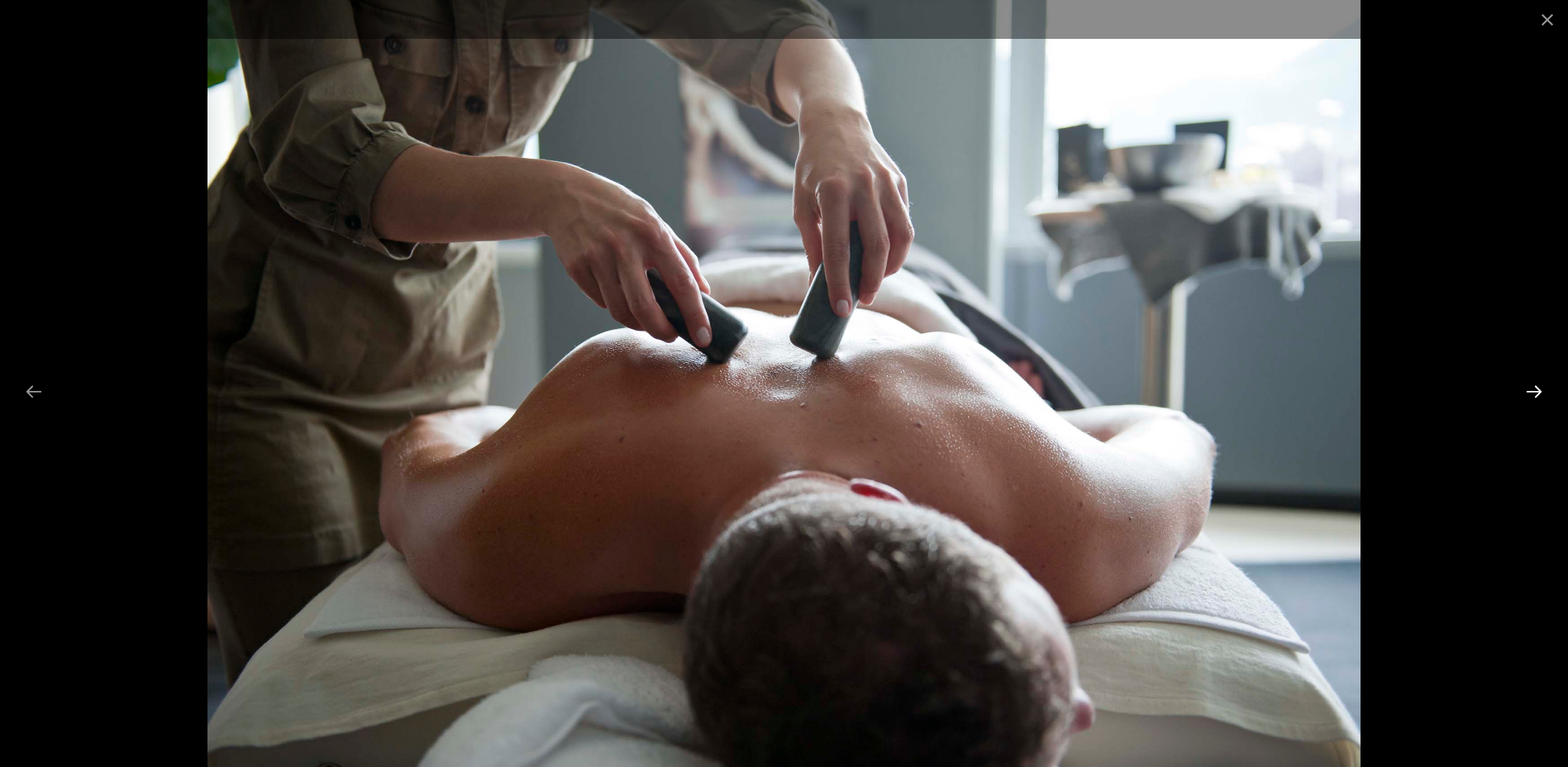
click at [1528, 387] on button "Next slide" at bounding box center [1533, 391] width 35 height 32
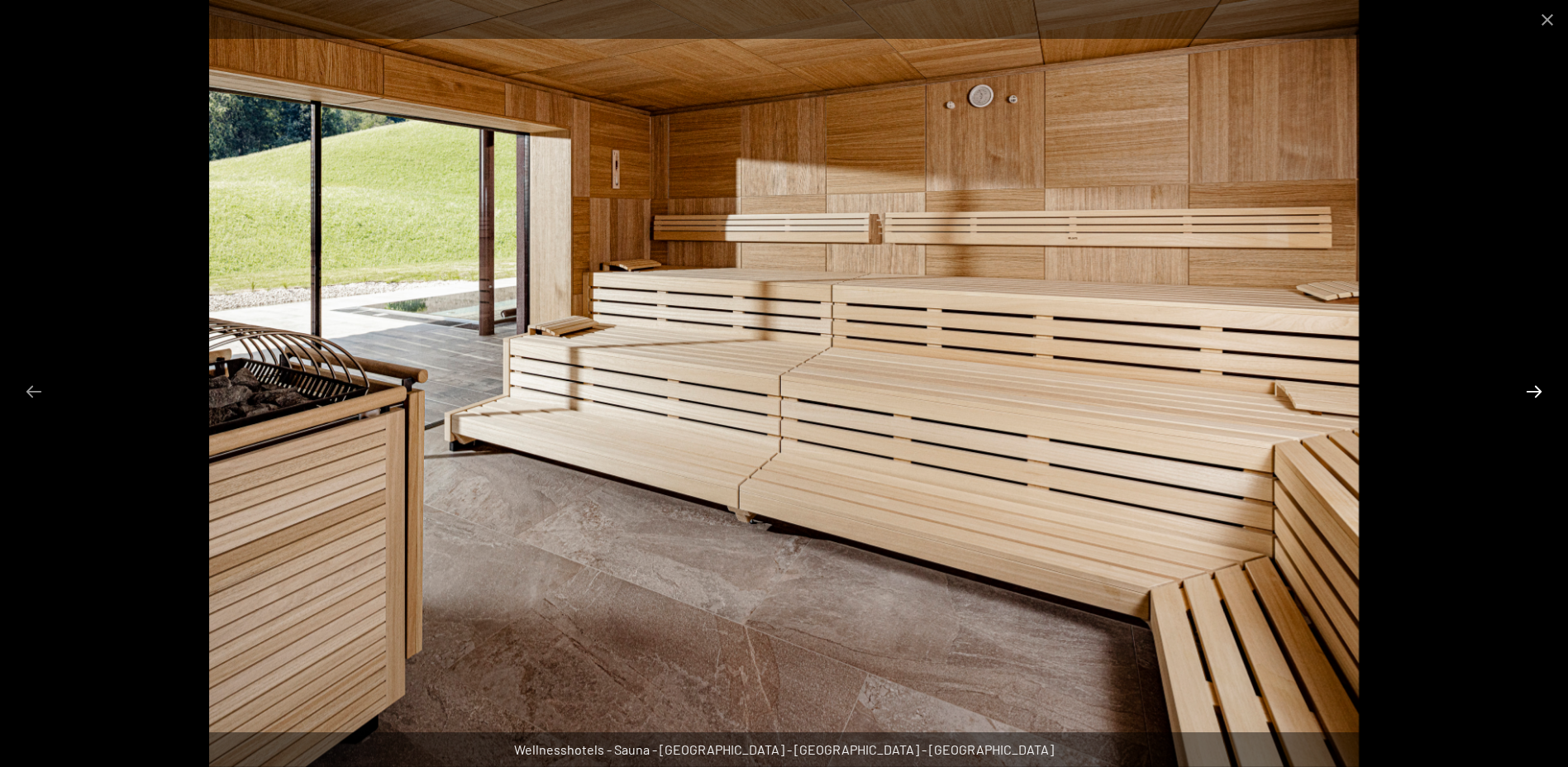
click at [1528, 387] on button "Next slide" at bounding box center [1533, 391] width 35 height 32
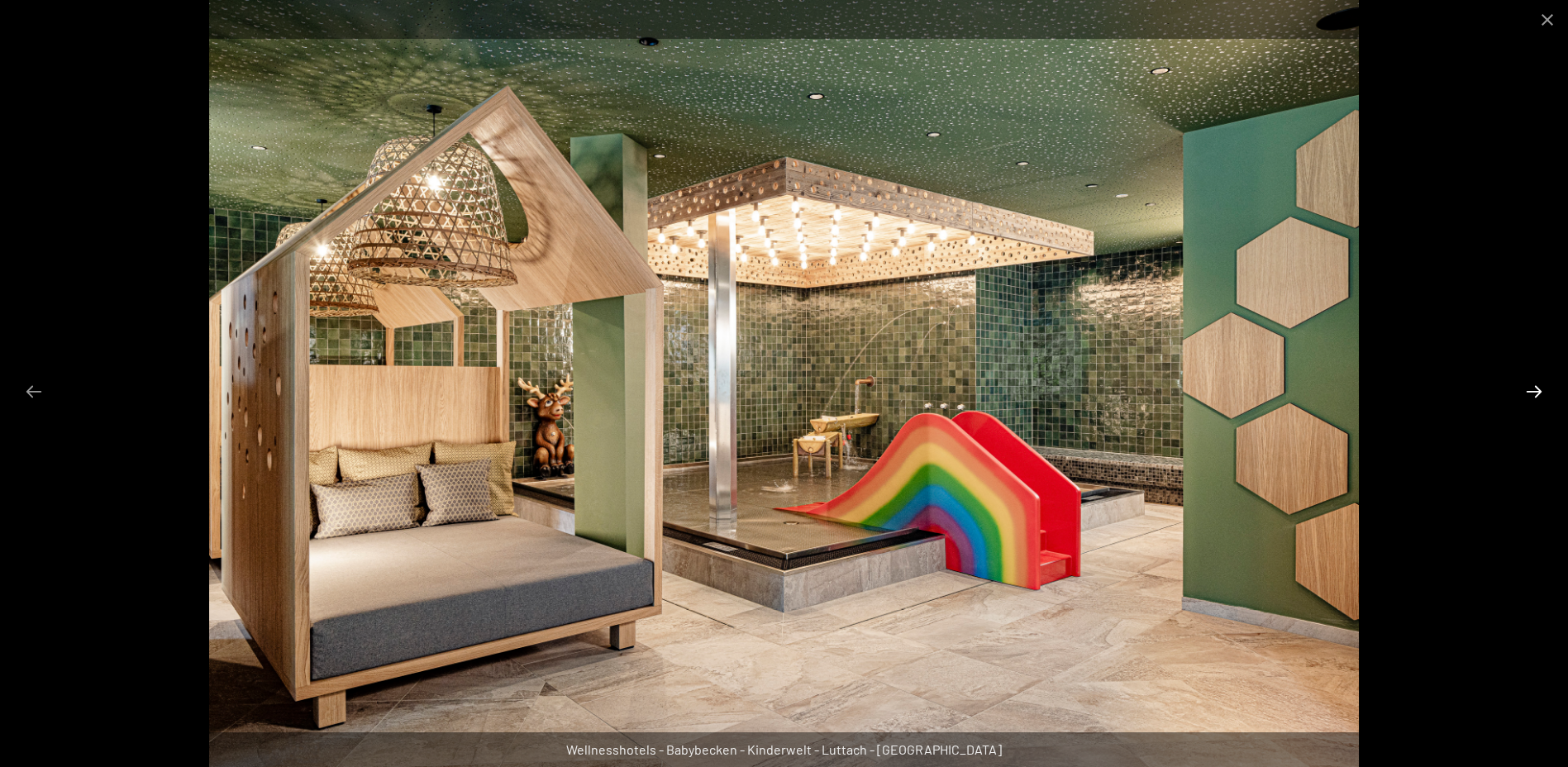
click at [1528, 387] on button "Next slide" at bounding box center [1533, 391] width 35 height 32
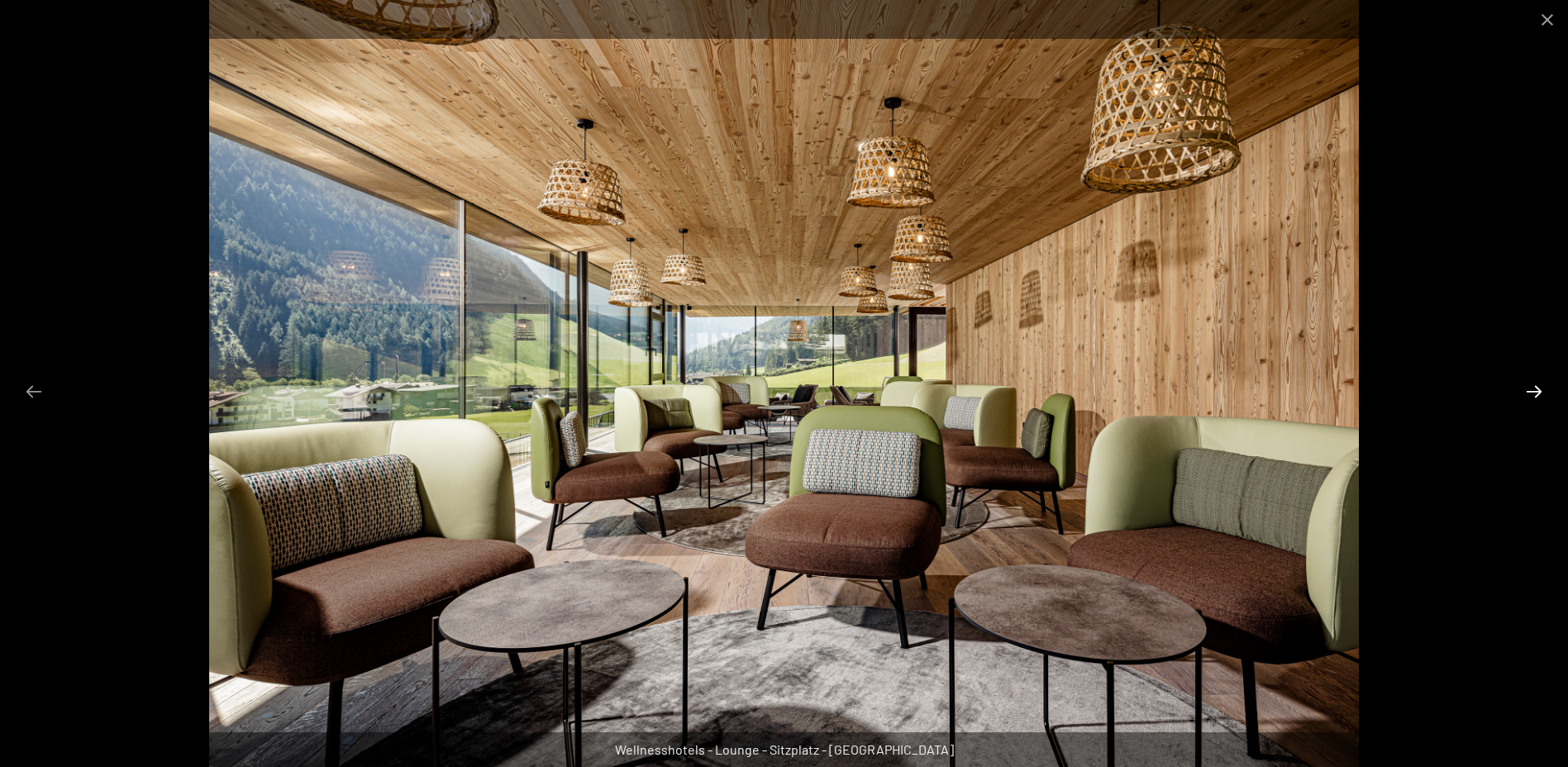
click at [1528, 387] on button "Next slide" at bounding box center [1533, 391] width 35 height 32
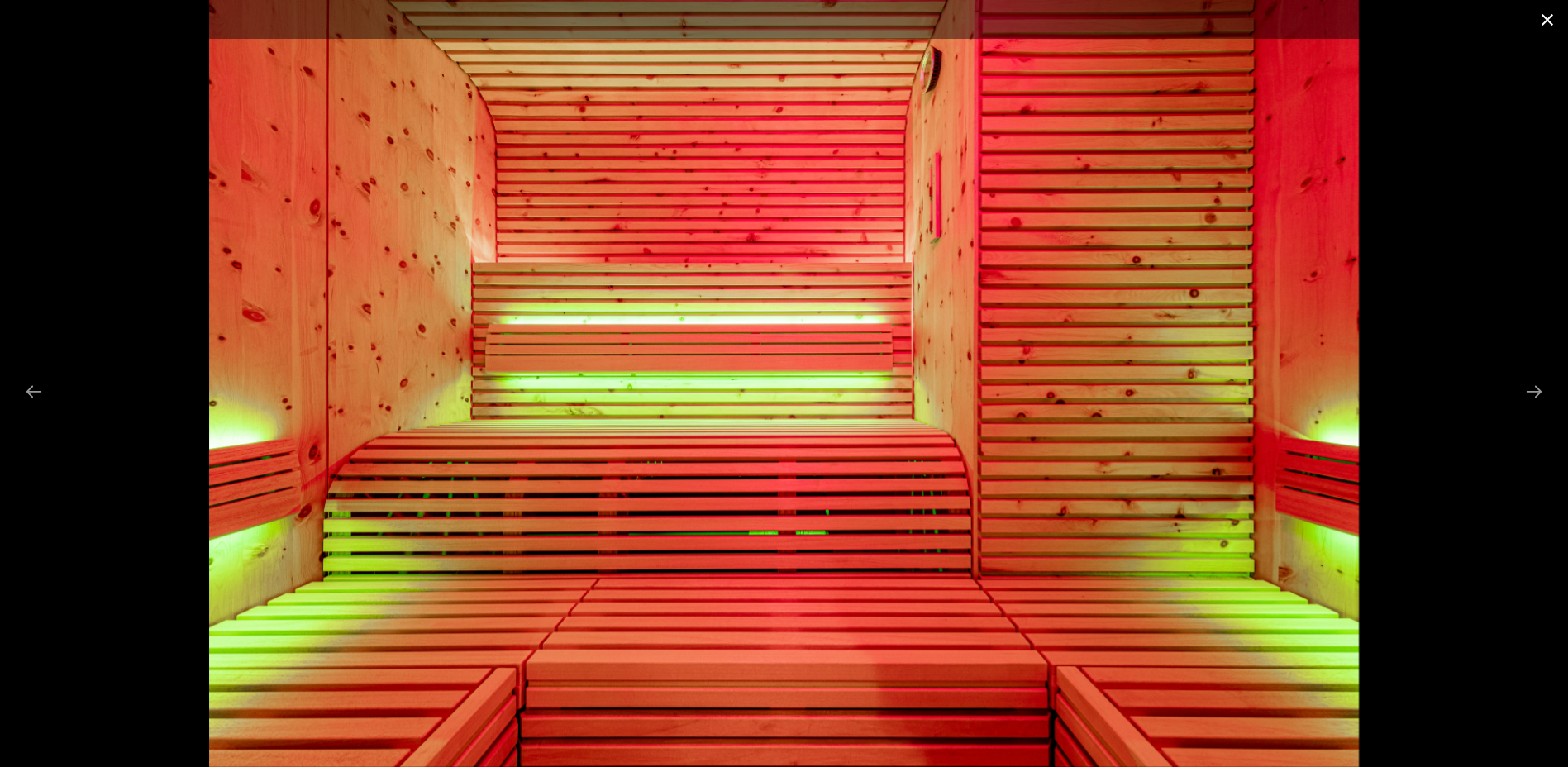
click at [1549, 15] on button "Close gallery" at bounding box center [1547, 19] width 42 height 39
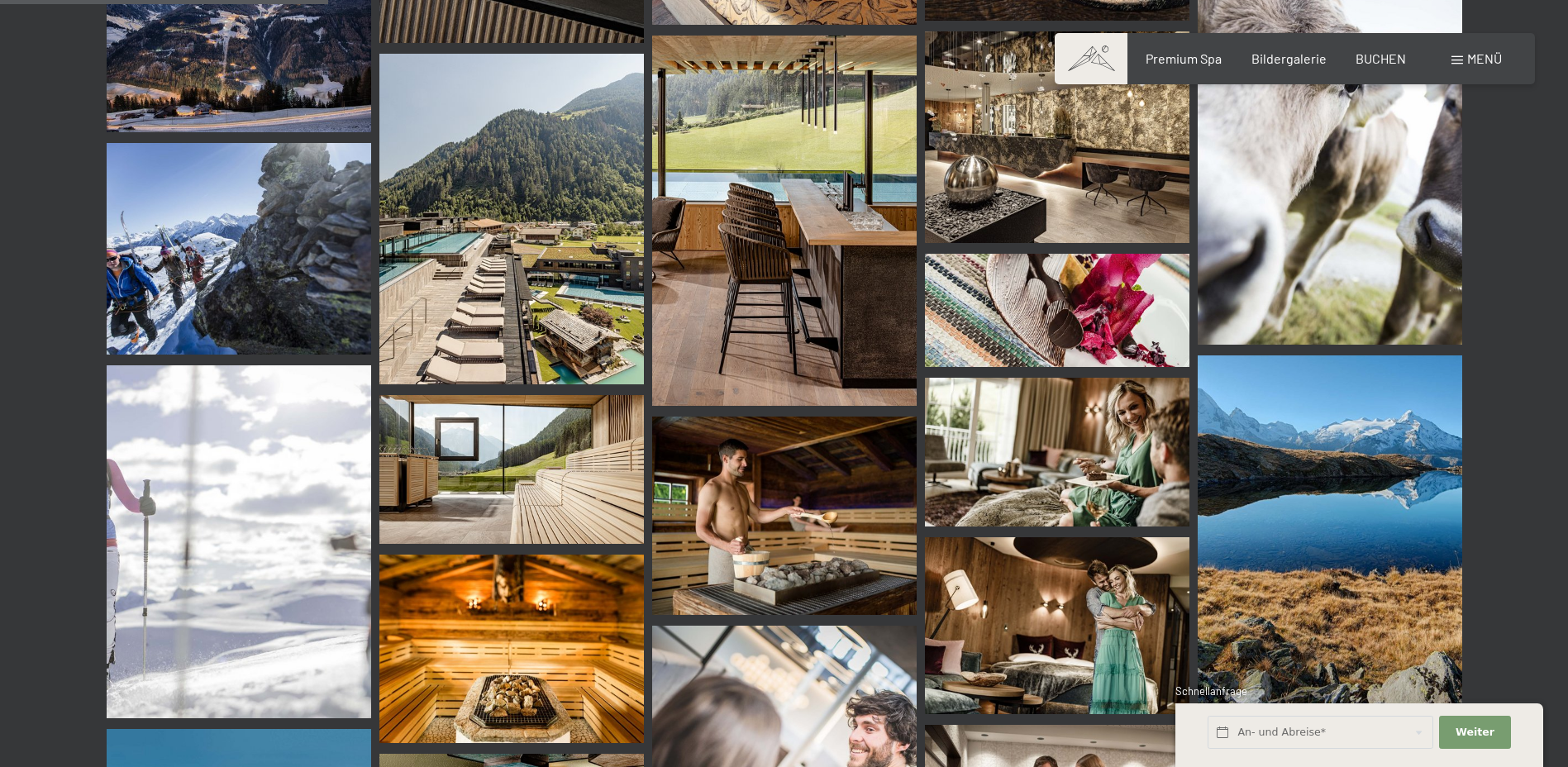
scroll to position [4382, 0]
